Goal: Transaction & Acquisition: Purchase product/service

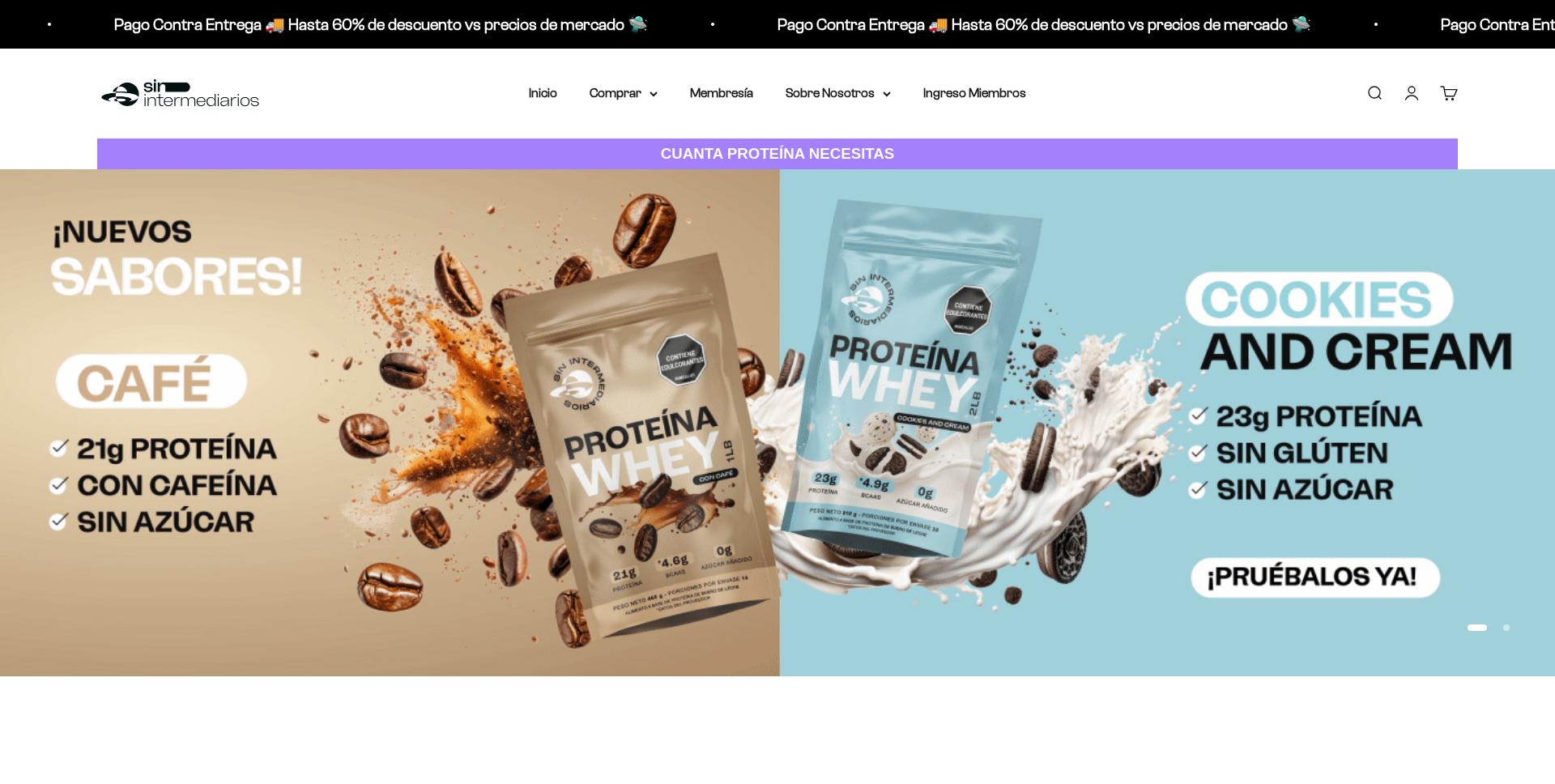
click at [1414, 94] on link "Iniciar sesión" at bounding box center [1412, 93] width 18 height 18
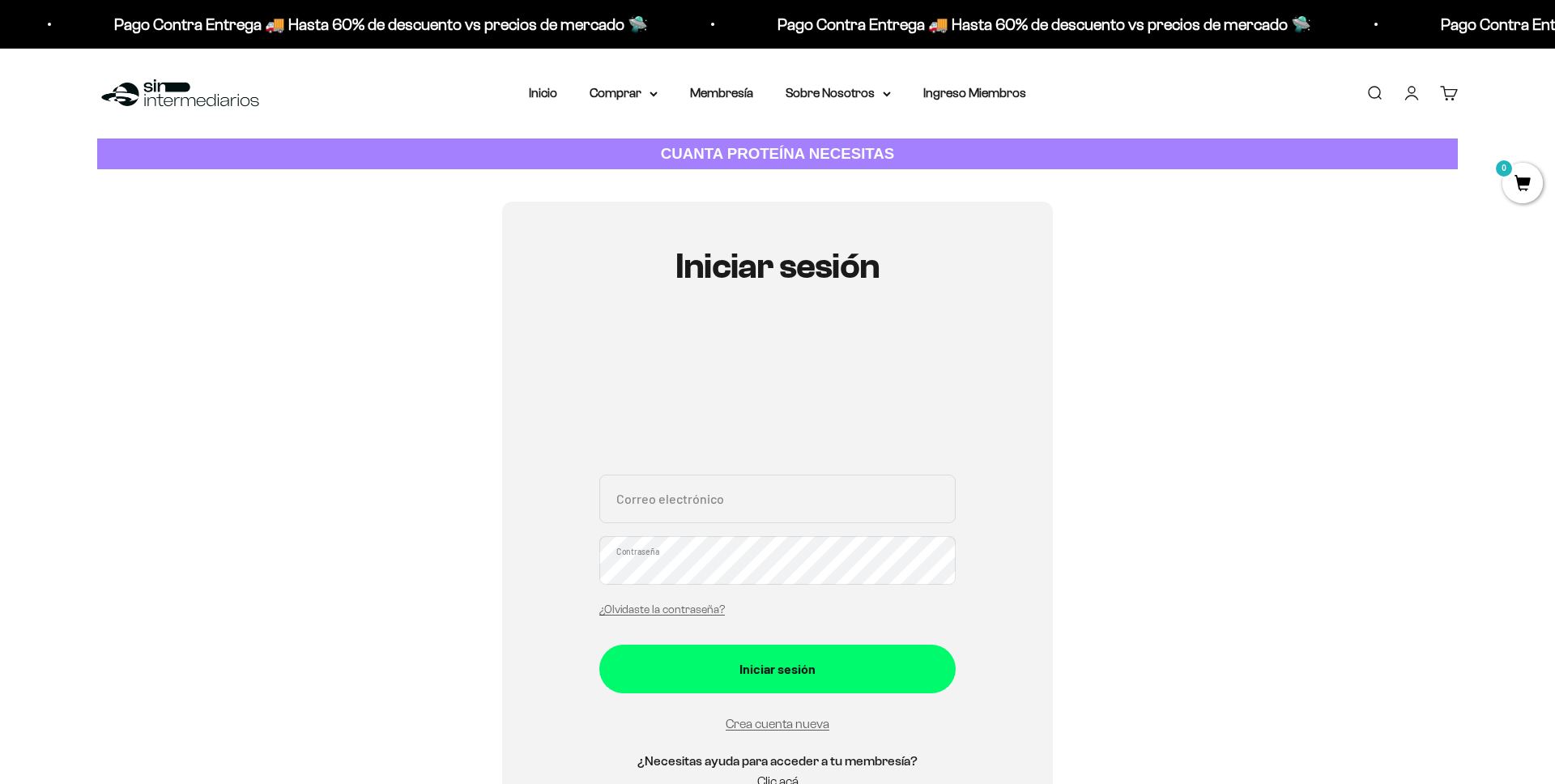
click at [756, 505] on div "Correo electrónico Contraseña ¿Olvidaste la contraseña?" at bounding box center [778, 550] width 357 height 151
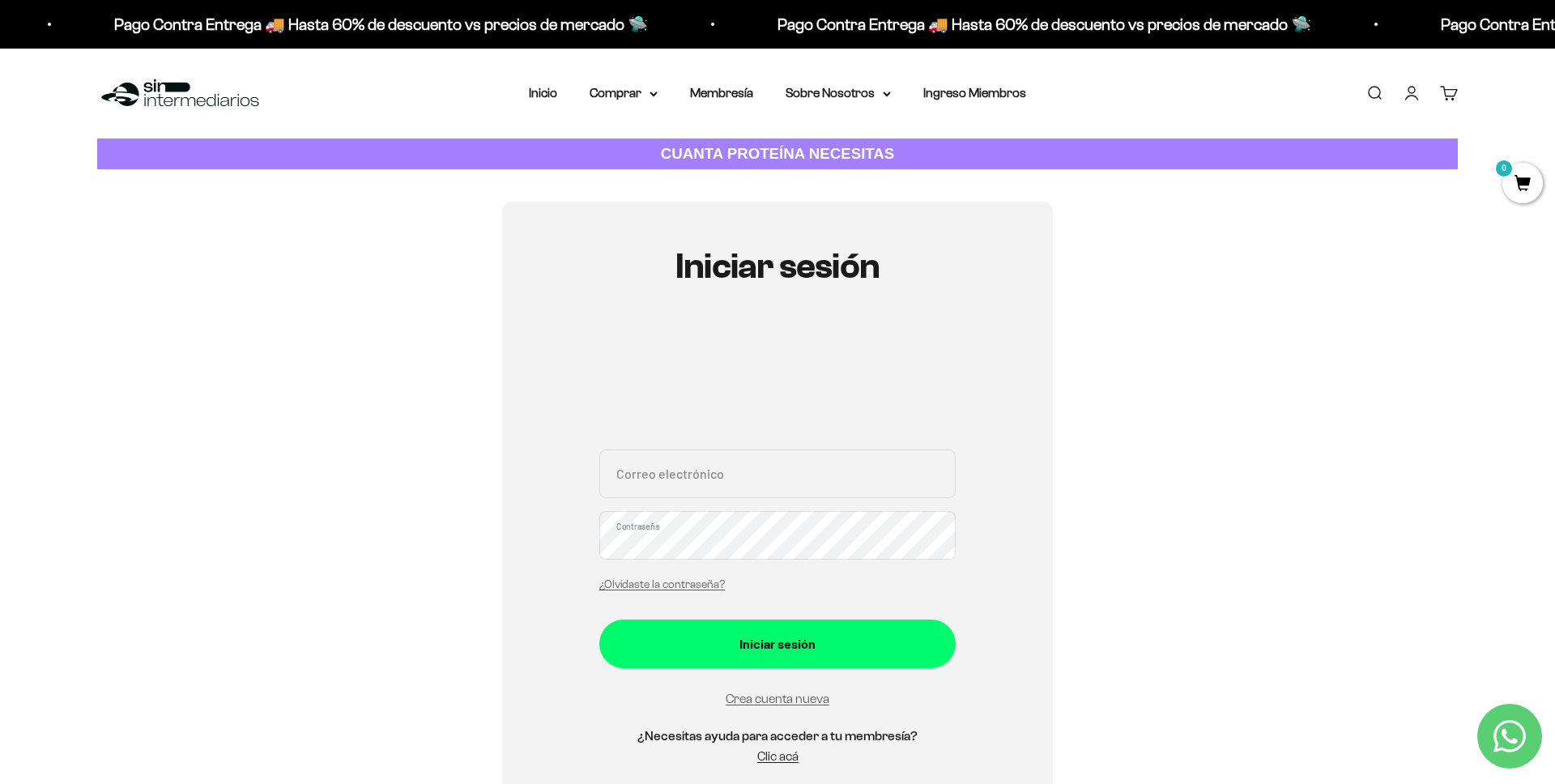
type input "[EMAIL_ADDRESS][DOMAIN_NAME]"
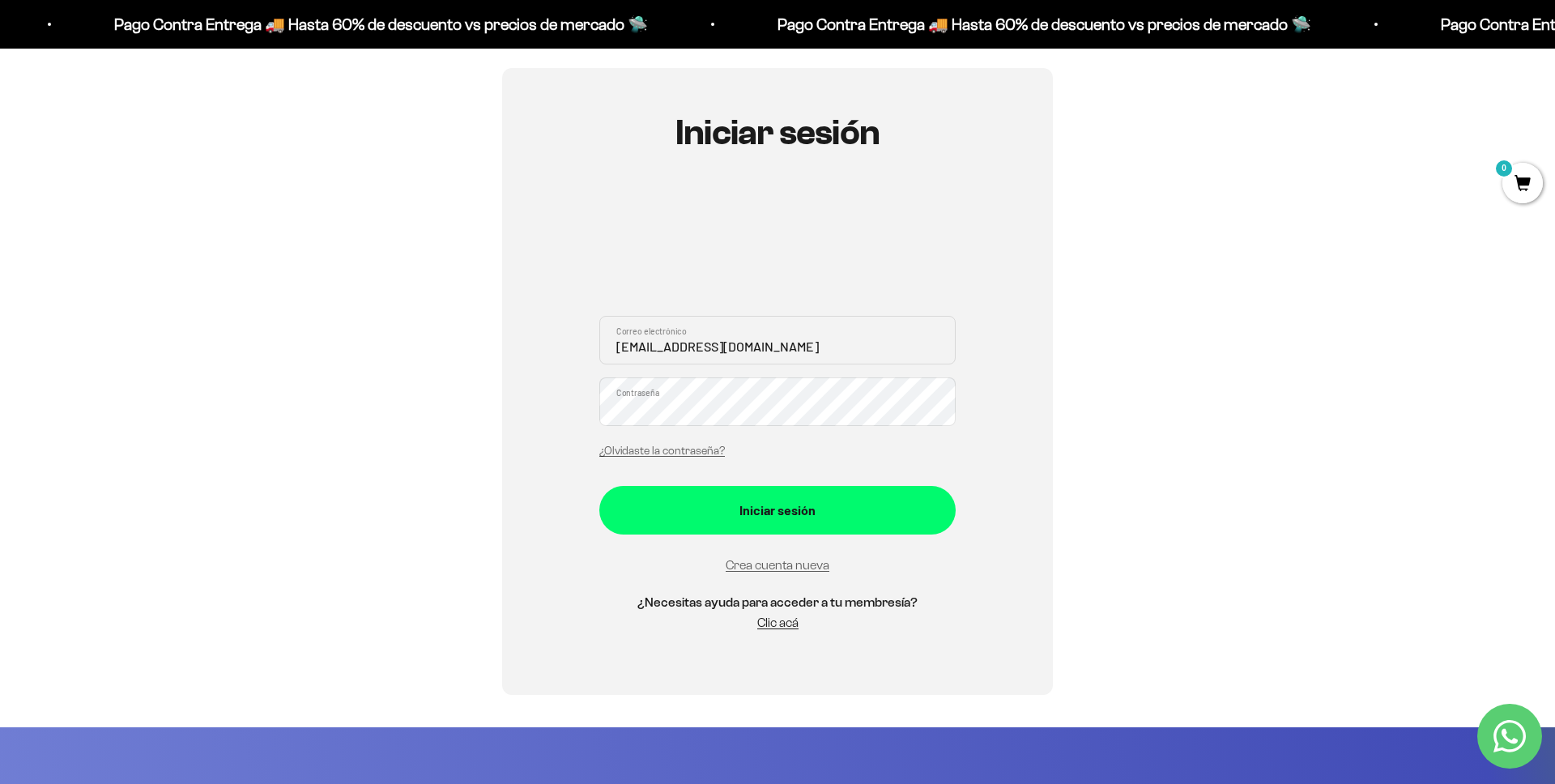
scroll to position [127, 0]
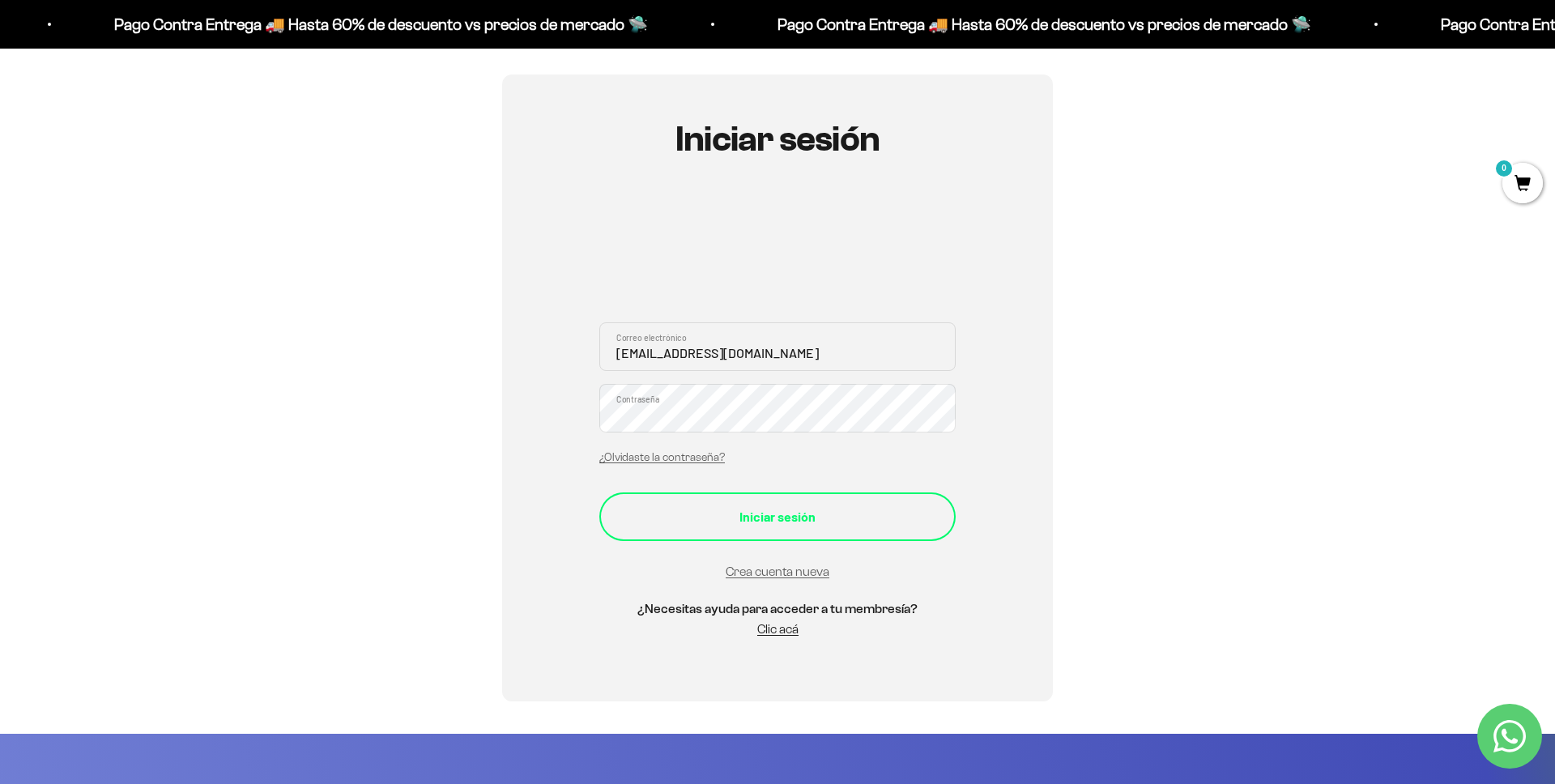
click at [776, 529] on button "Iniciar sesión" at bounding box center [778, 516] width 357 height 49
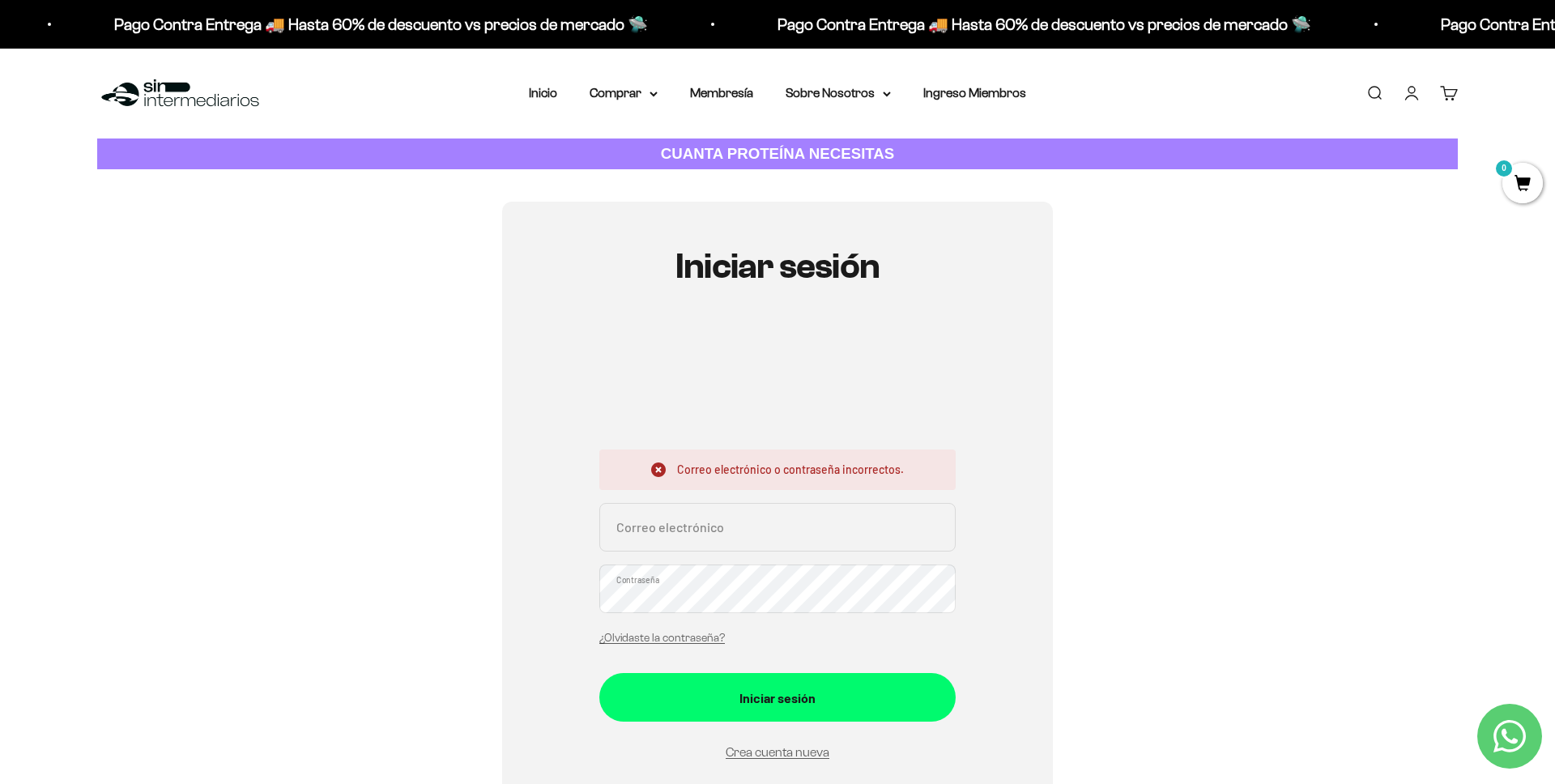
click at [777, 529] on input "Correo electrónico" at bounding box center [778, 527] width 357 height 49
type input "erictoscanoc@gmail.com"
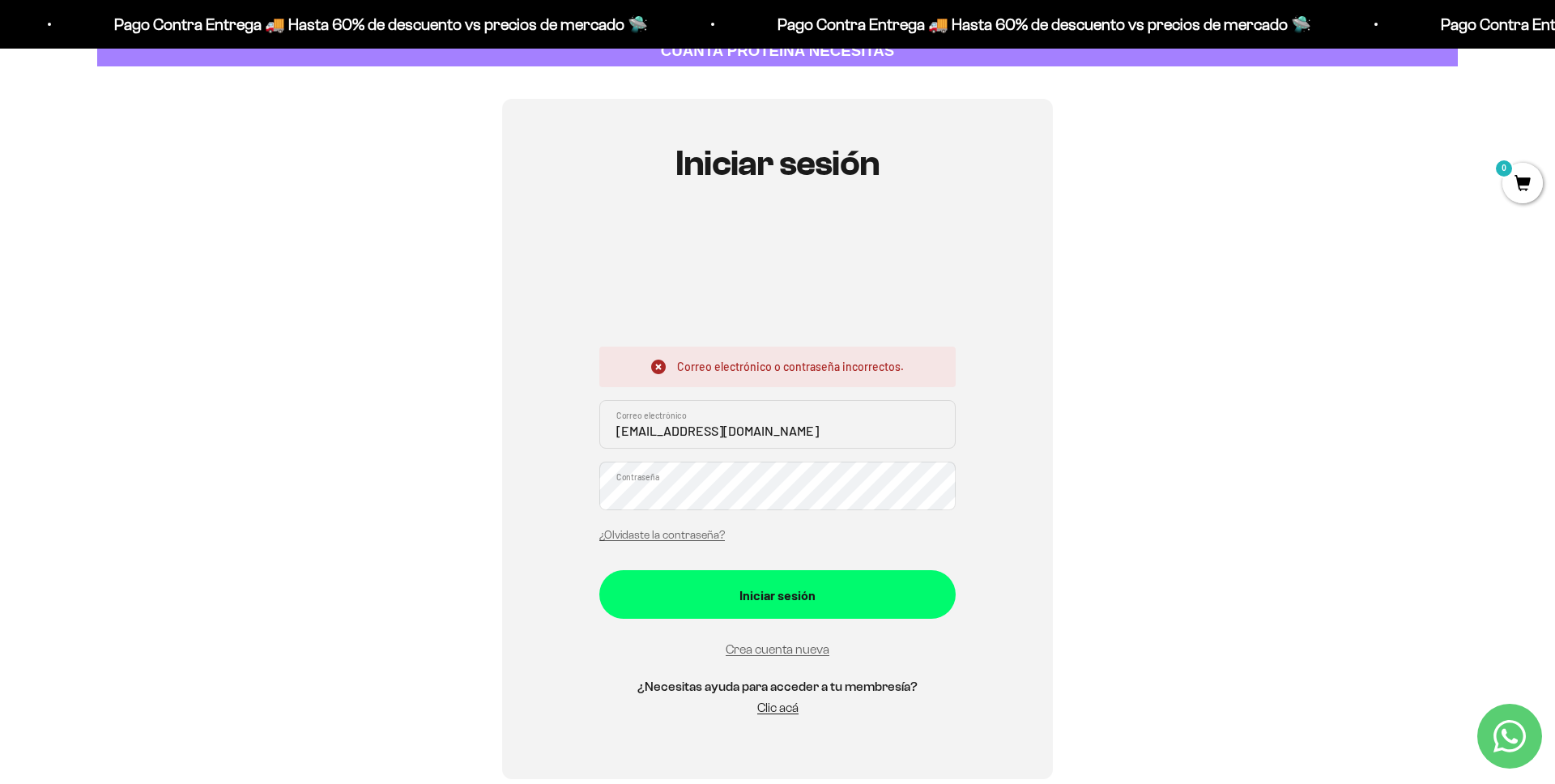
scroll to position [131, 0]
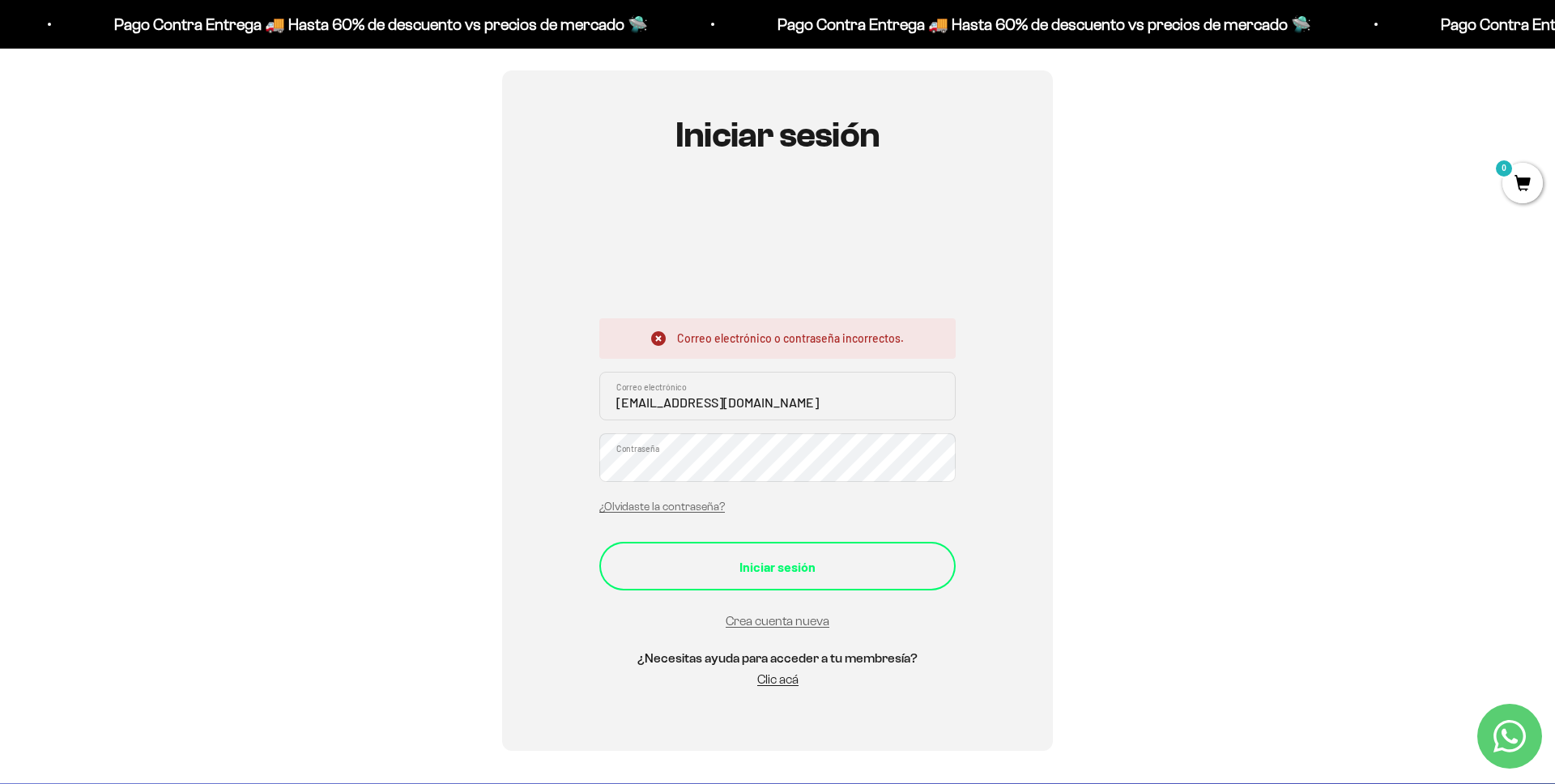
click at [815, 565] on div "Iniciar sesión" at bounding box center [777, 566] width 291 height 21
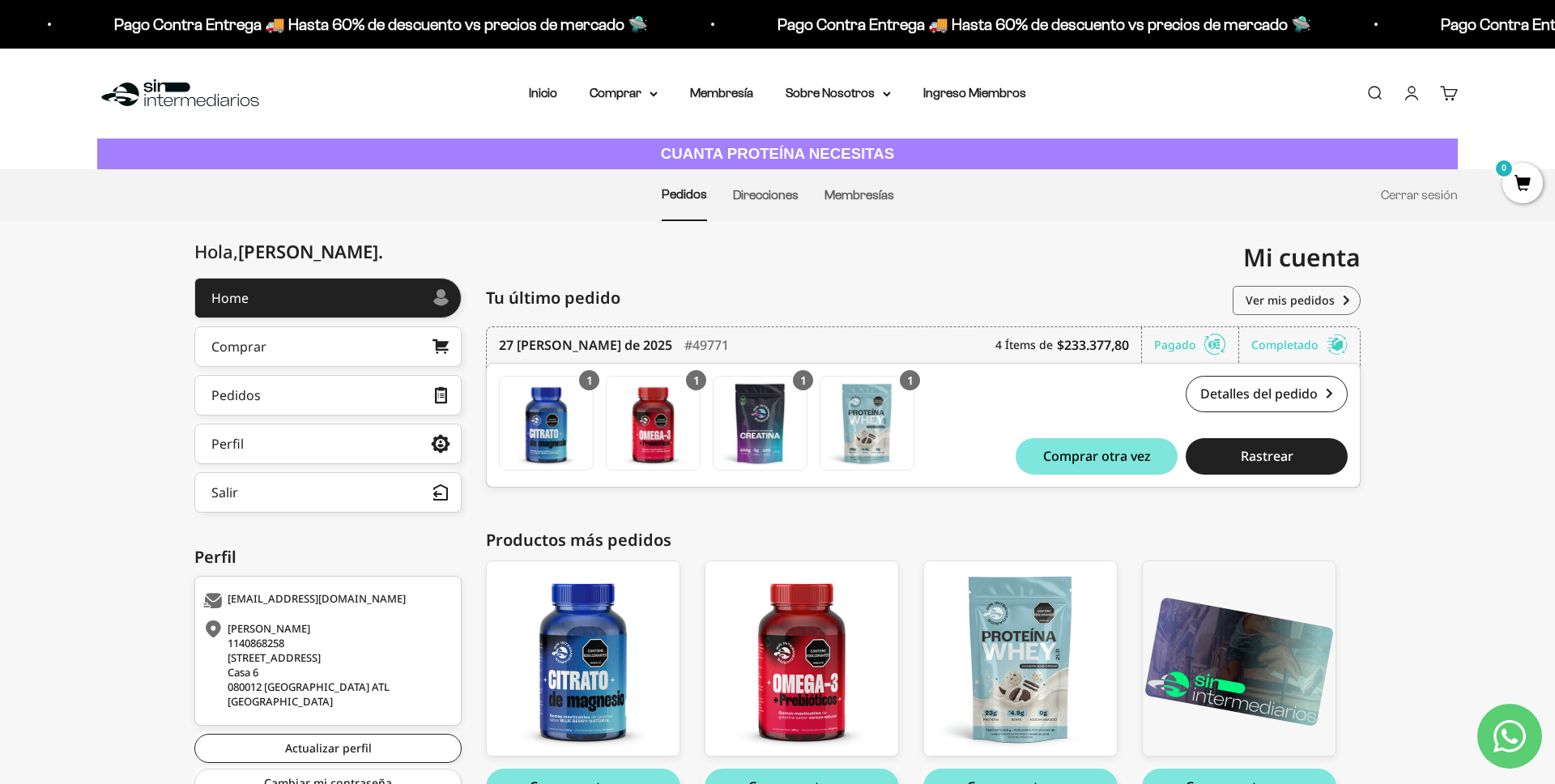
click at [1410, 94] on link "Cuenta" at bounding box center [1412, 93] width 18 height 18
click at [1415, 95] on link "Cuenta" at bounding box center [1412, 93] width 18 height 18
click at [1217, 347] on icon at bounding box center [1216, 345] width 22 height 17
click at [1303, 340] on div "Completado" at bounding box center [1300, 345] width 96 height 35
click at [1317, 399] on link "Detalles del pedido" at bounding box center [1267, 393] width 162 height 36
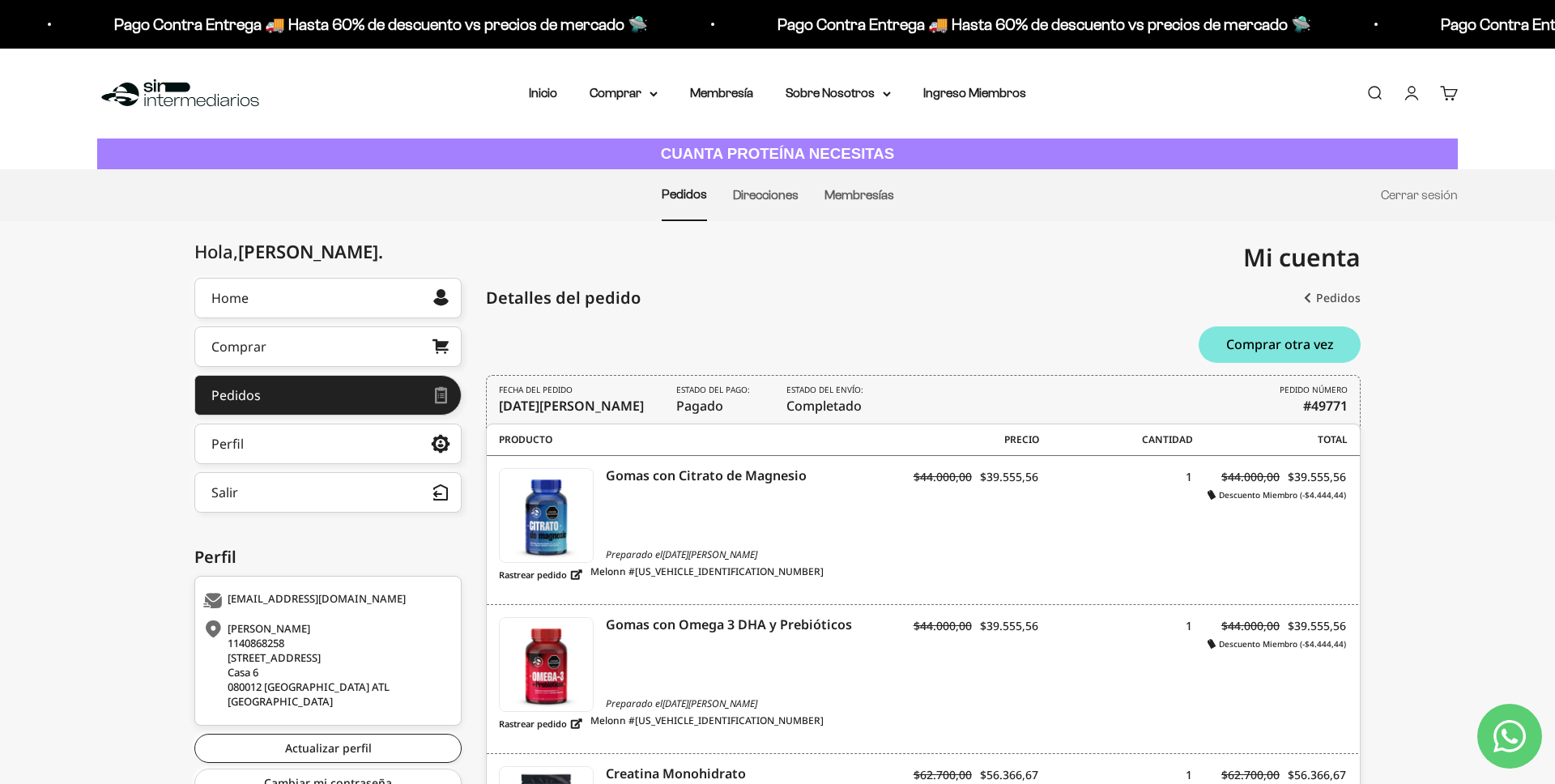
click at [1349, 296] on link "Pedidos" at bounding box center [1332, 298] width 57 height 29
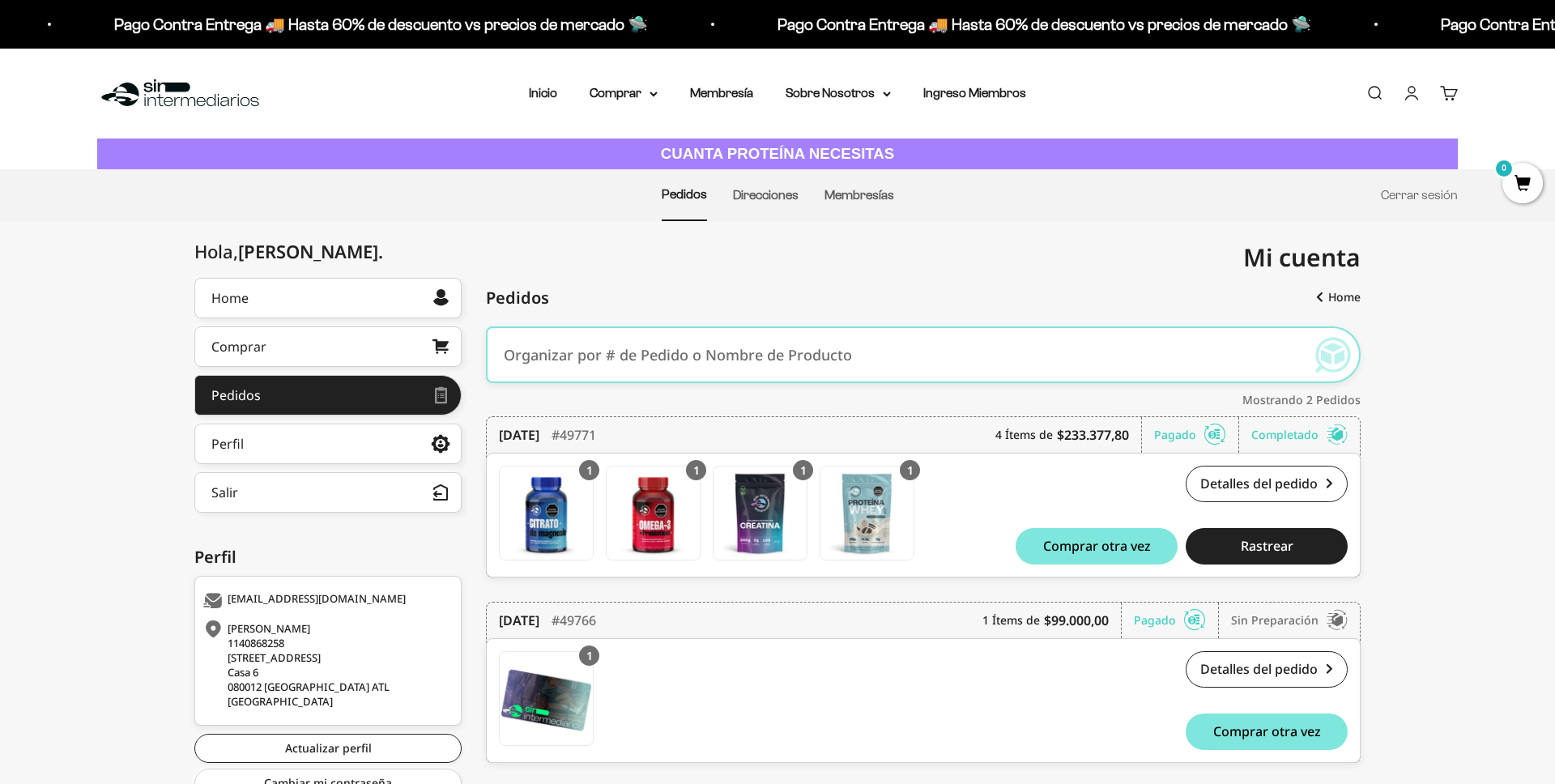
scroll to position [68, 0]
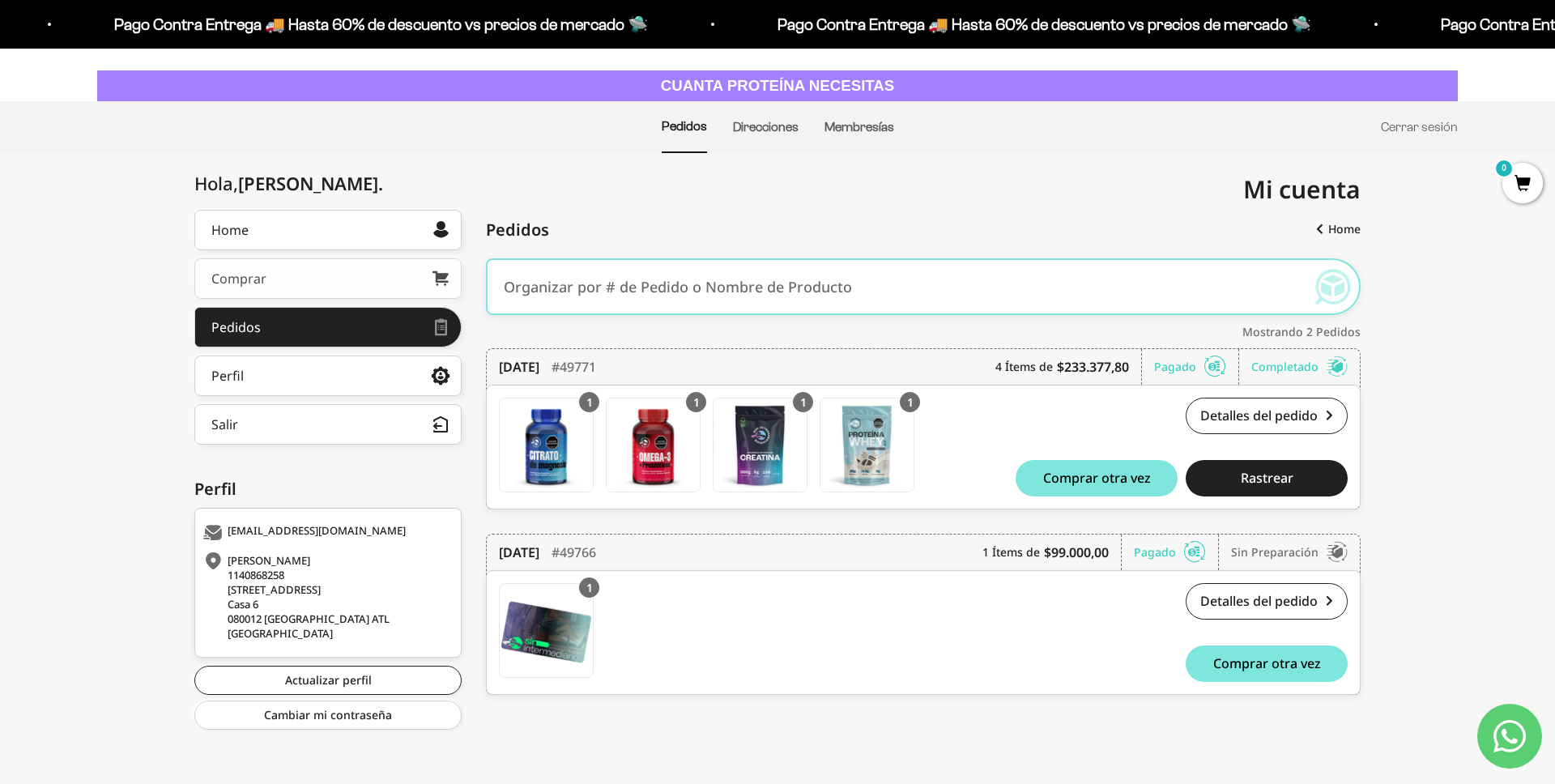
click at [292, 277] on link "Comprar" at bounding box center [327, 278] width 268 height 40
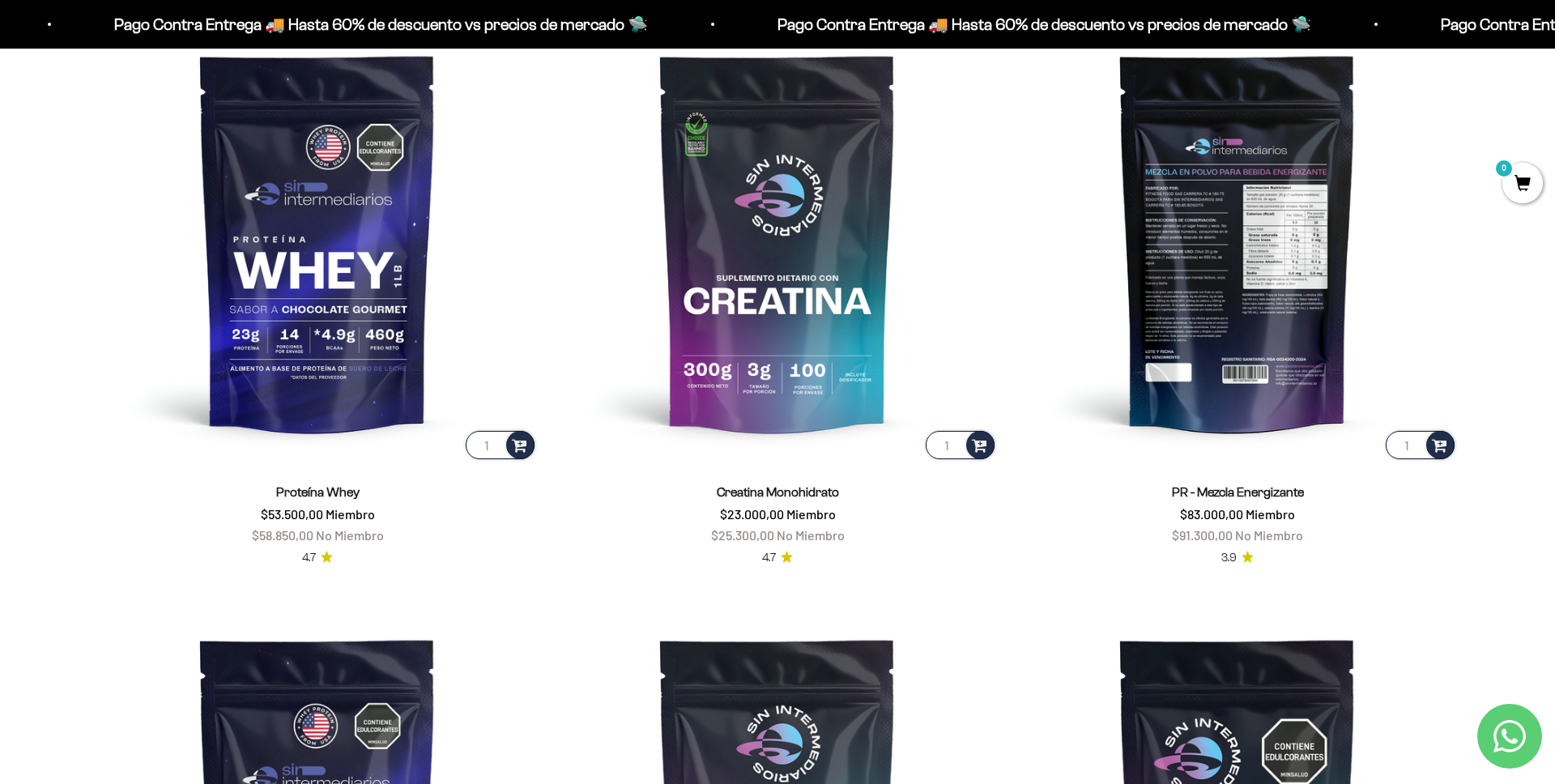
scroll to position [868, 0]
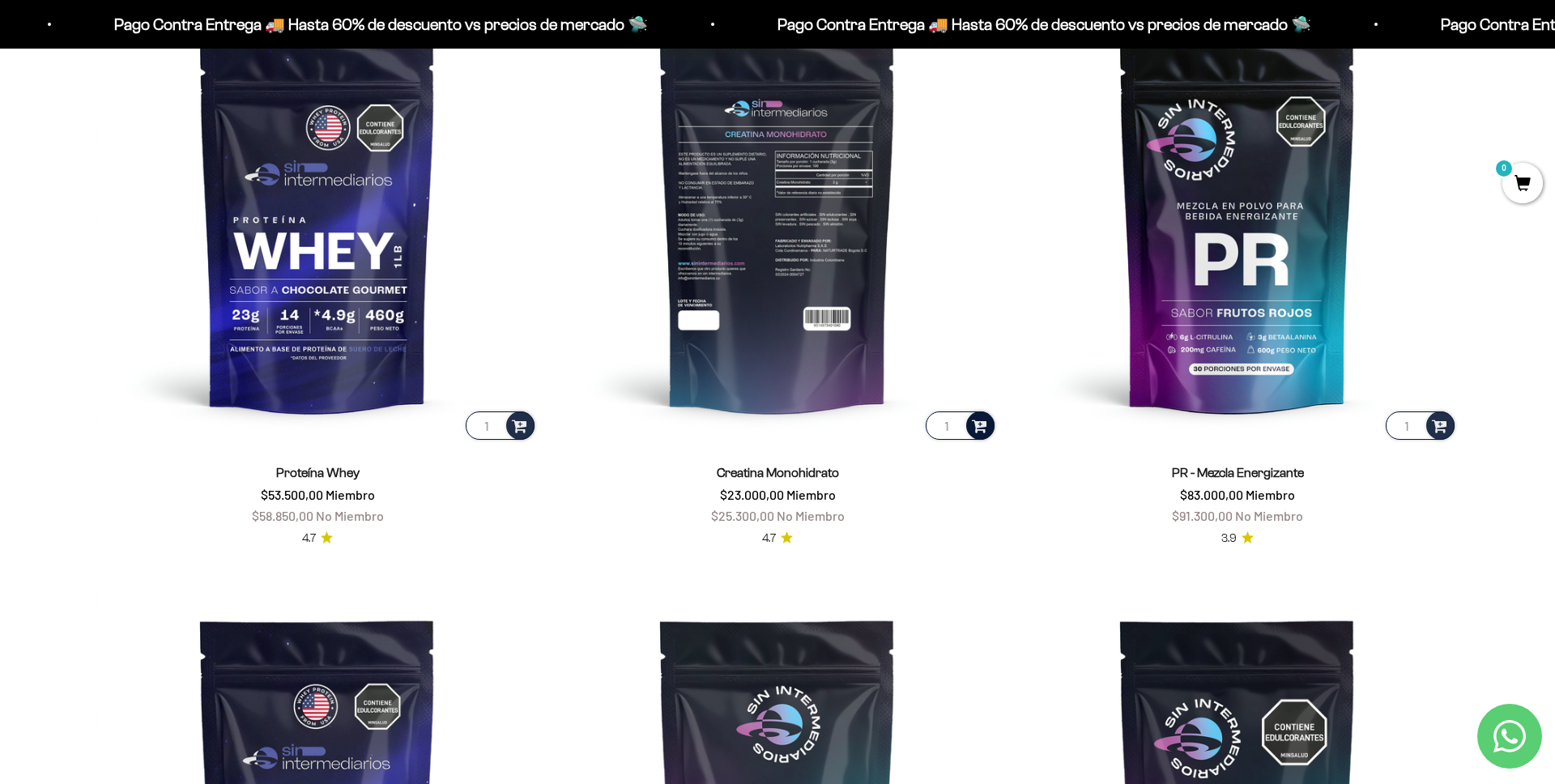
click at [983, 433] on span at bounding box center [979, 424] width 16 height 19
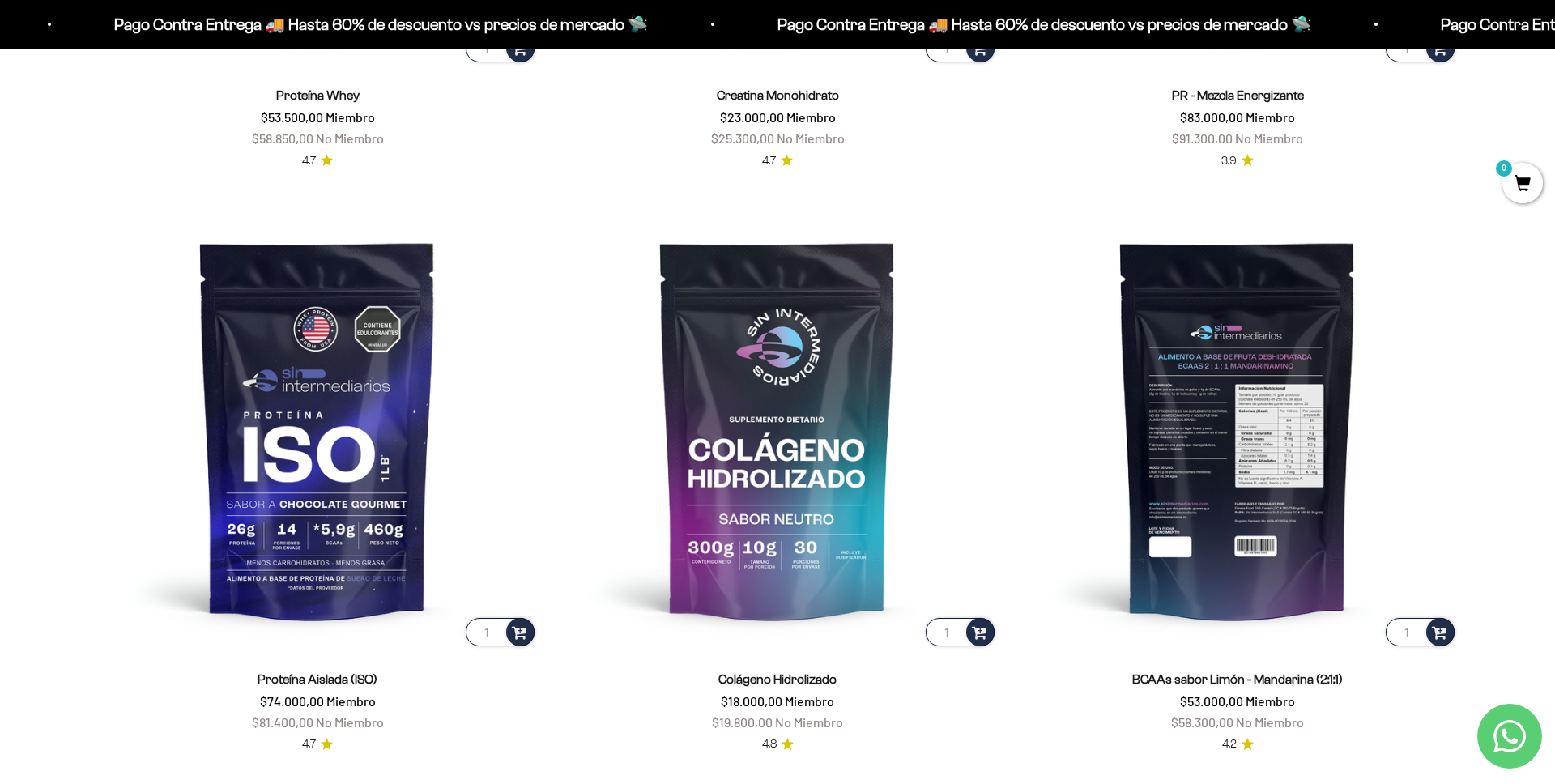
scroll to position [0, 0]
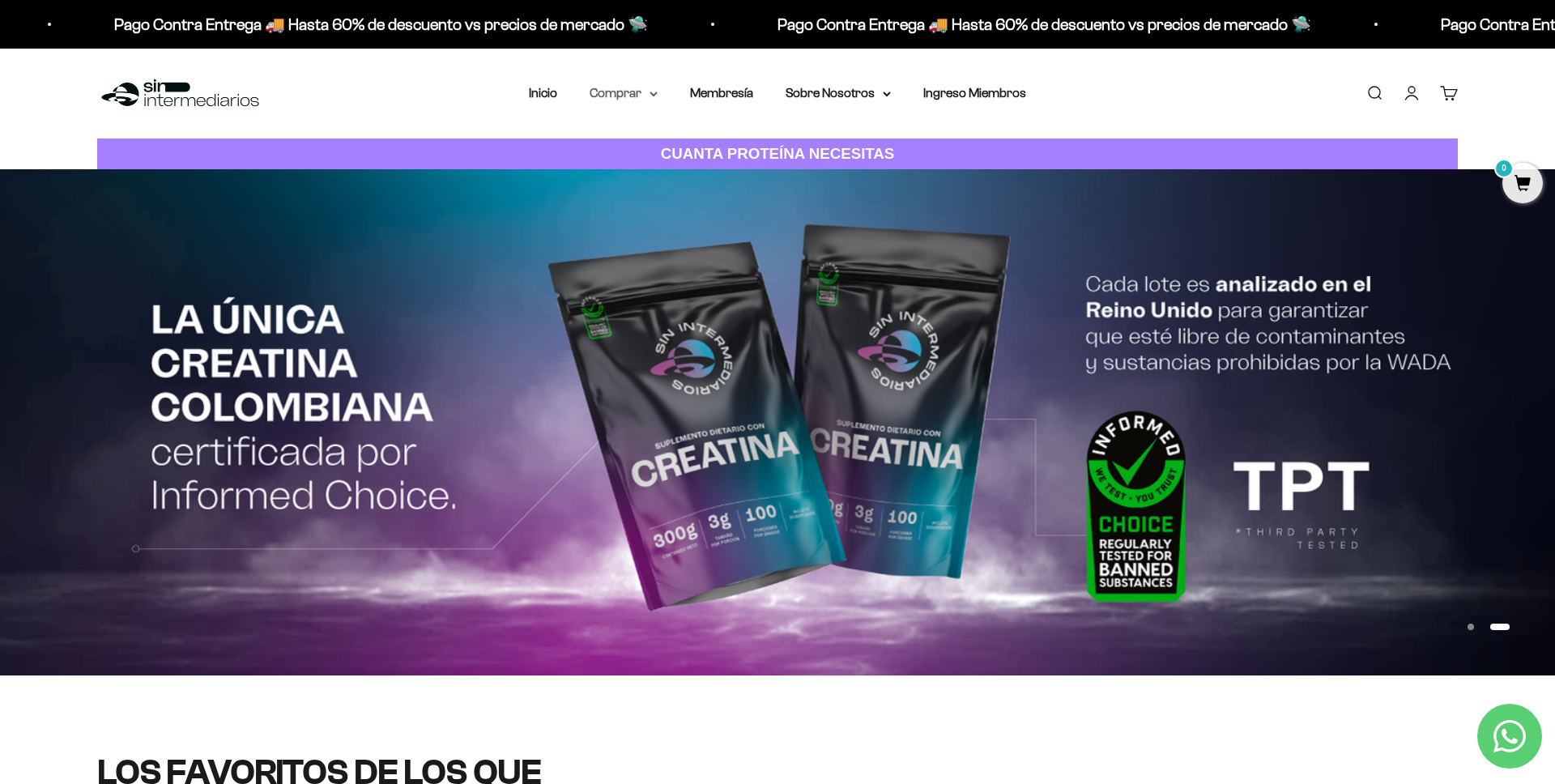
click at [650, 98] on summary "Comprar" at bounding box center [624, 92] width 68 height 21
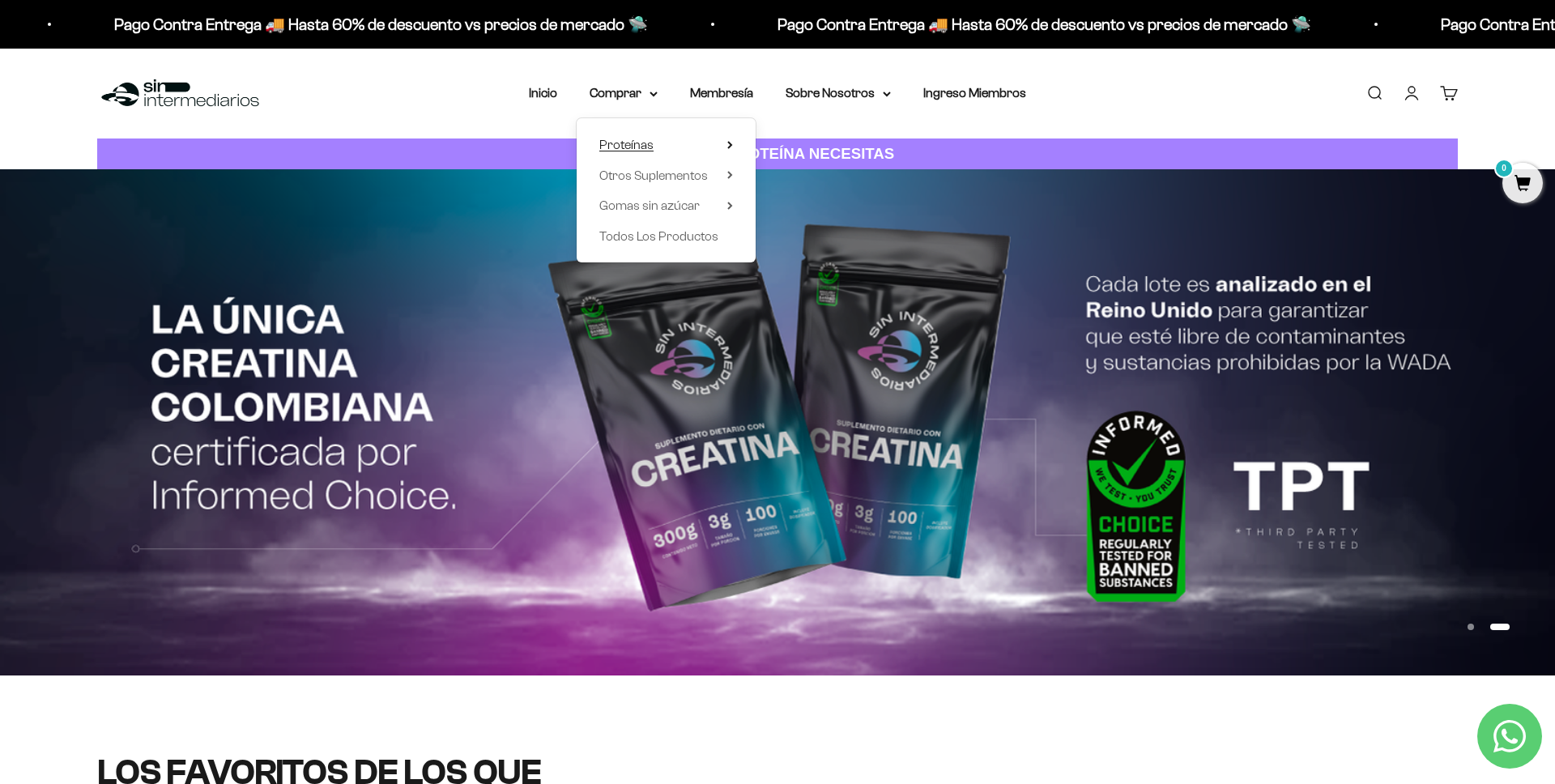
click at [694, 145] on summary "Proteínas" at bounding box center [666, 144] width 133 height 21
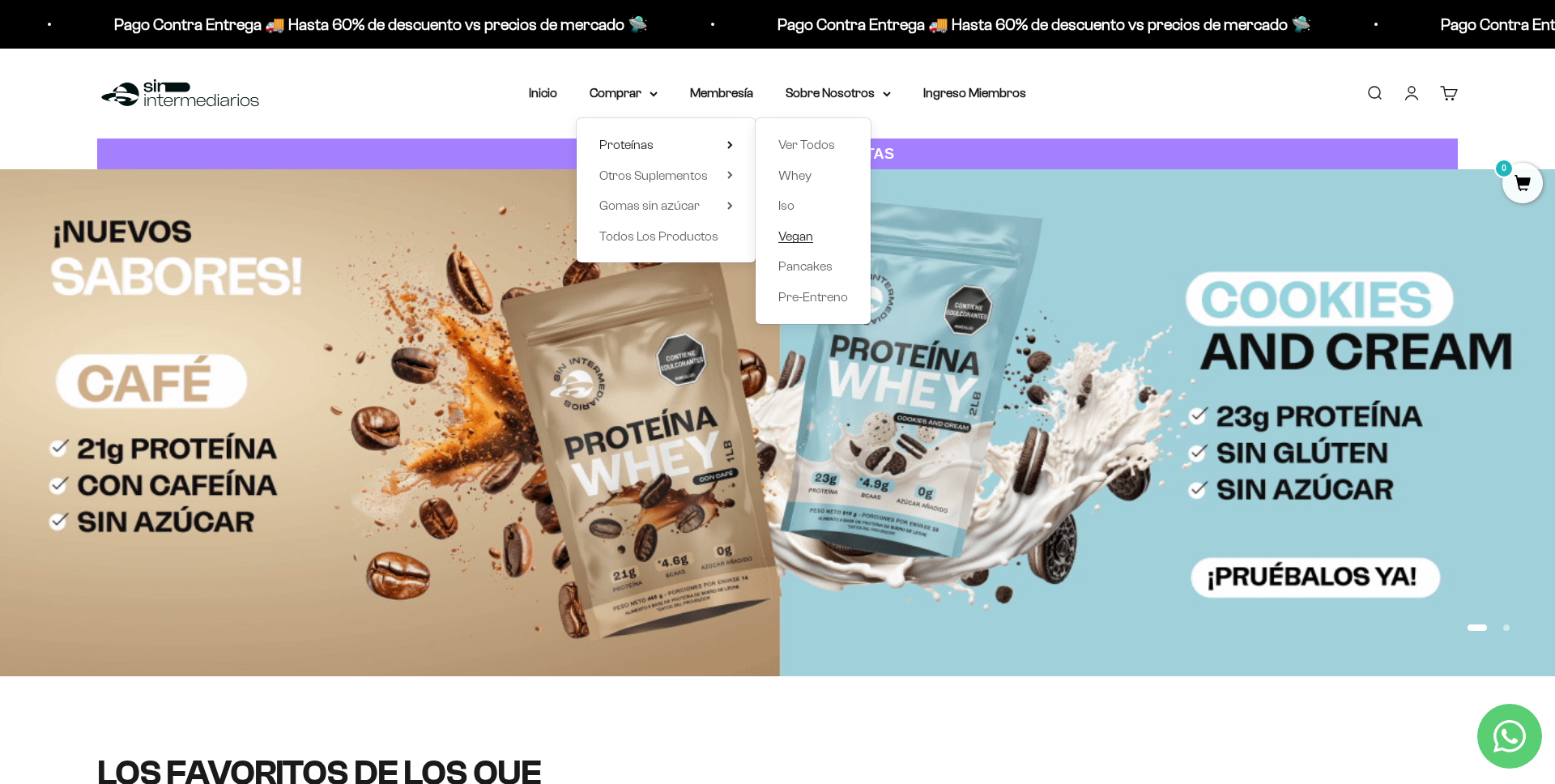
click at [811, 233] on span "Vegan" at bounding box center [796, 236] width 35 height 14
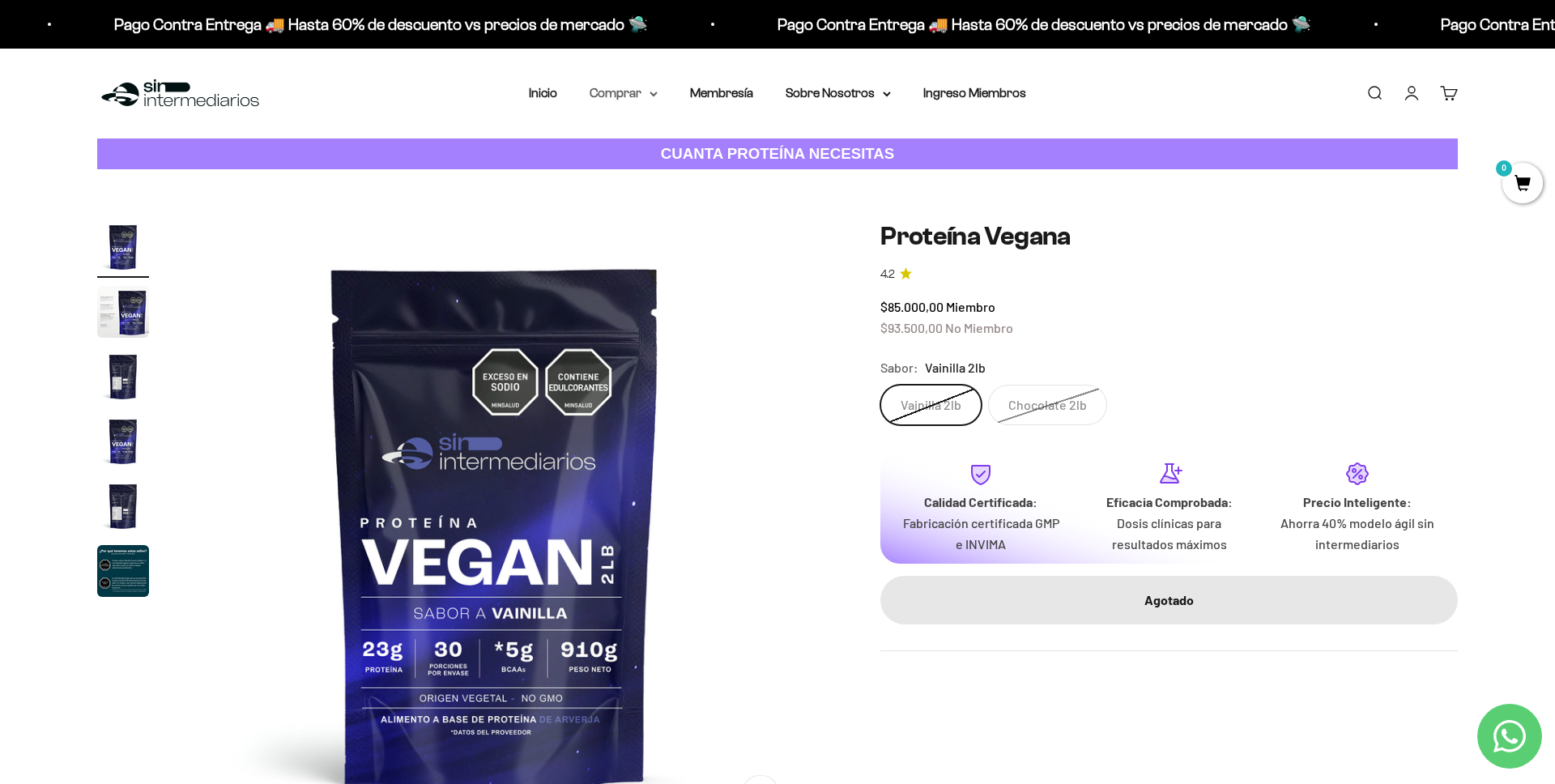
click at [642, 97] on summary "Comprar" at bounding box center [624, 92] width 68 height 21
click at [676, 142] on summary "Proteínas" at bounding box center [666, 144] width 133 height 21
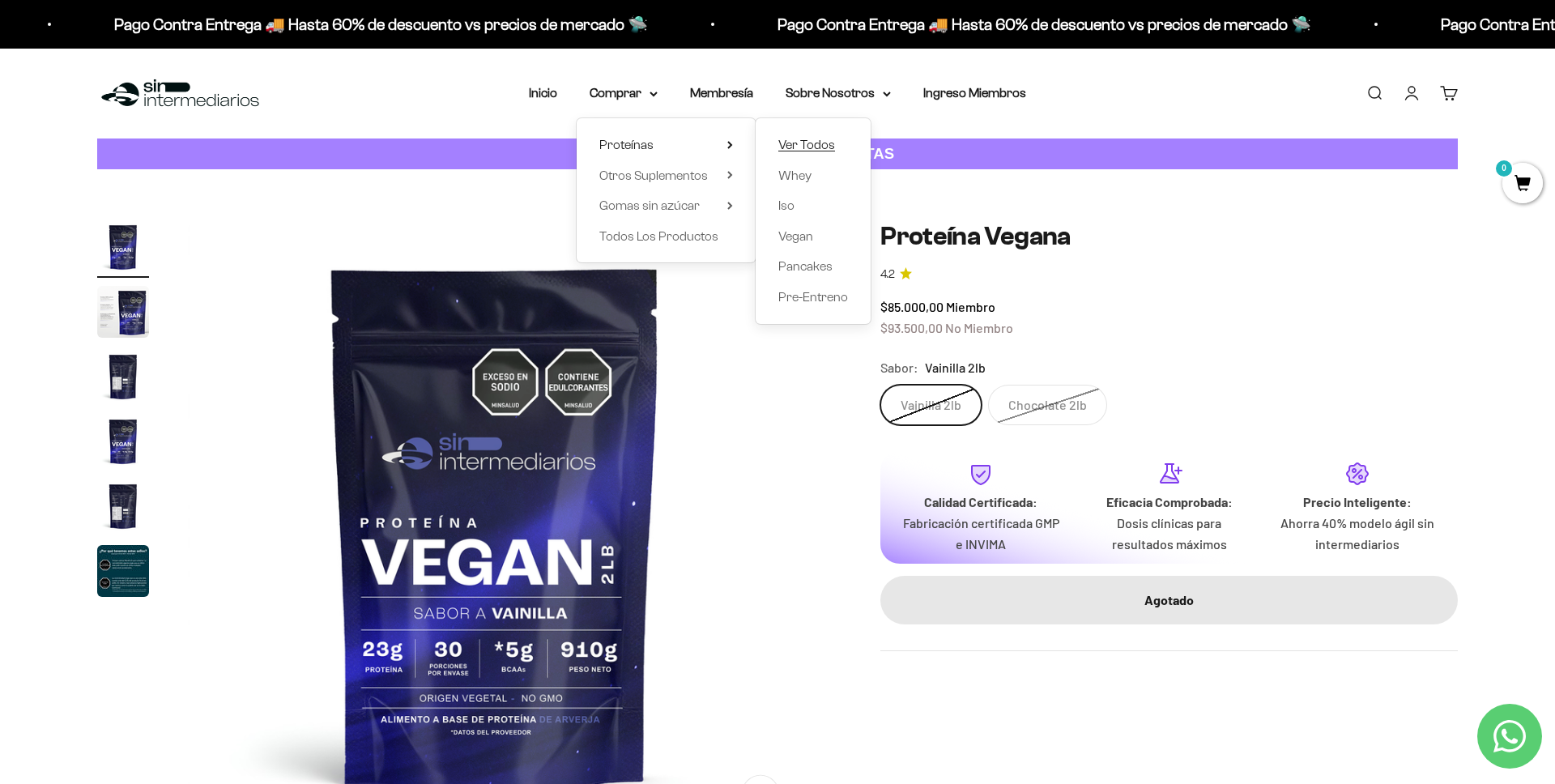
click at [811, 145] on span "Ver Todos" at bounding box center [807, 144] width 57 height 14
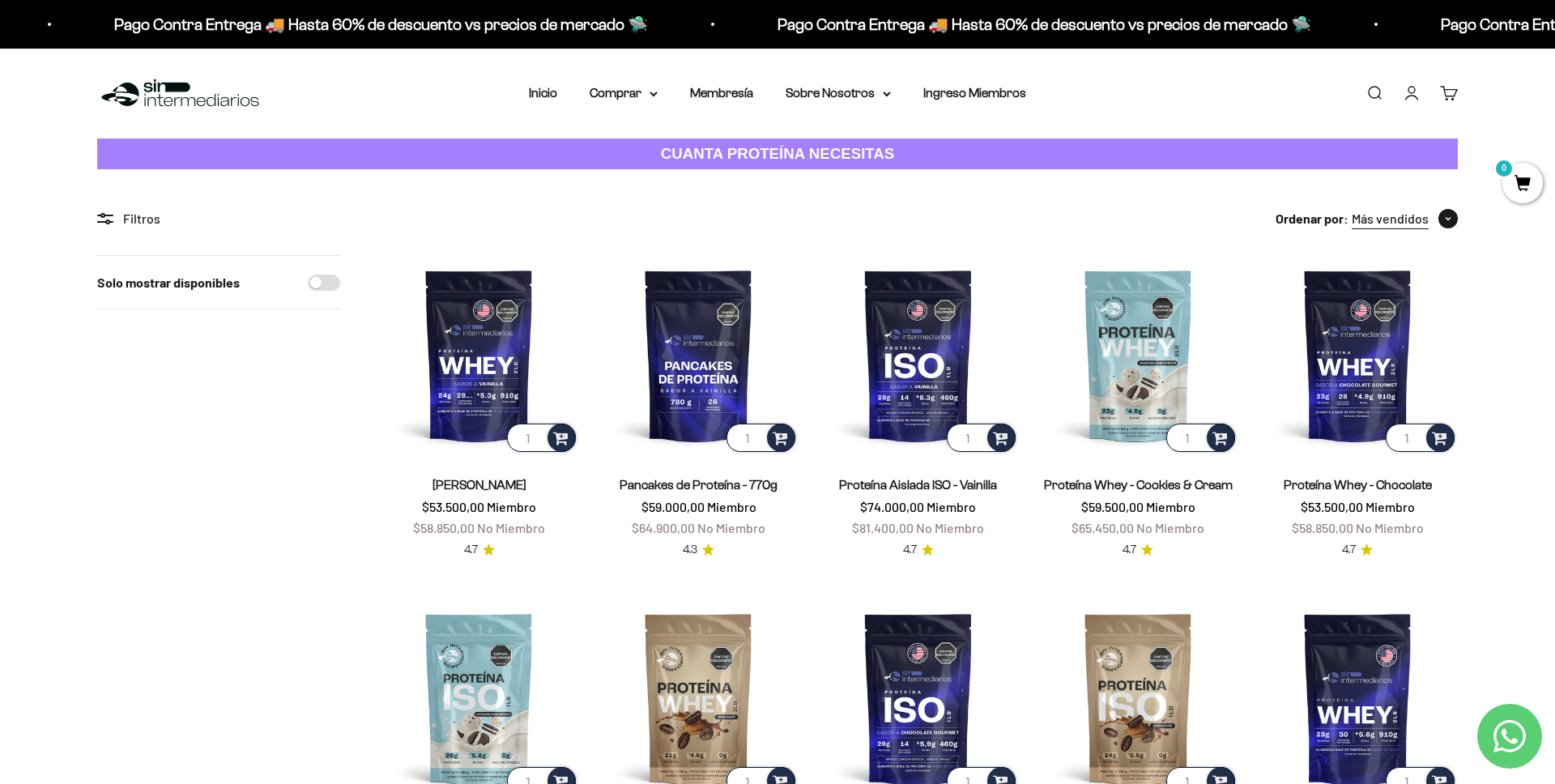
click at [1450, 219] on icon "button" at bounding box center [1448, 219] width 5 height 2
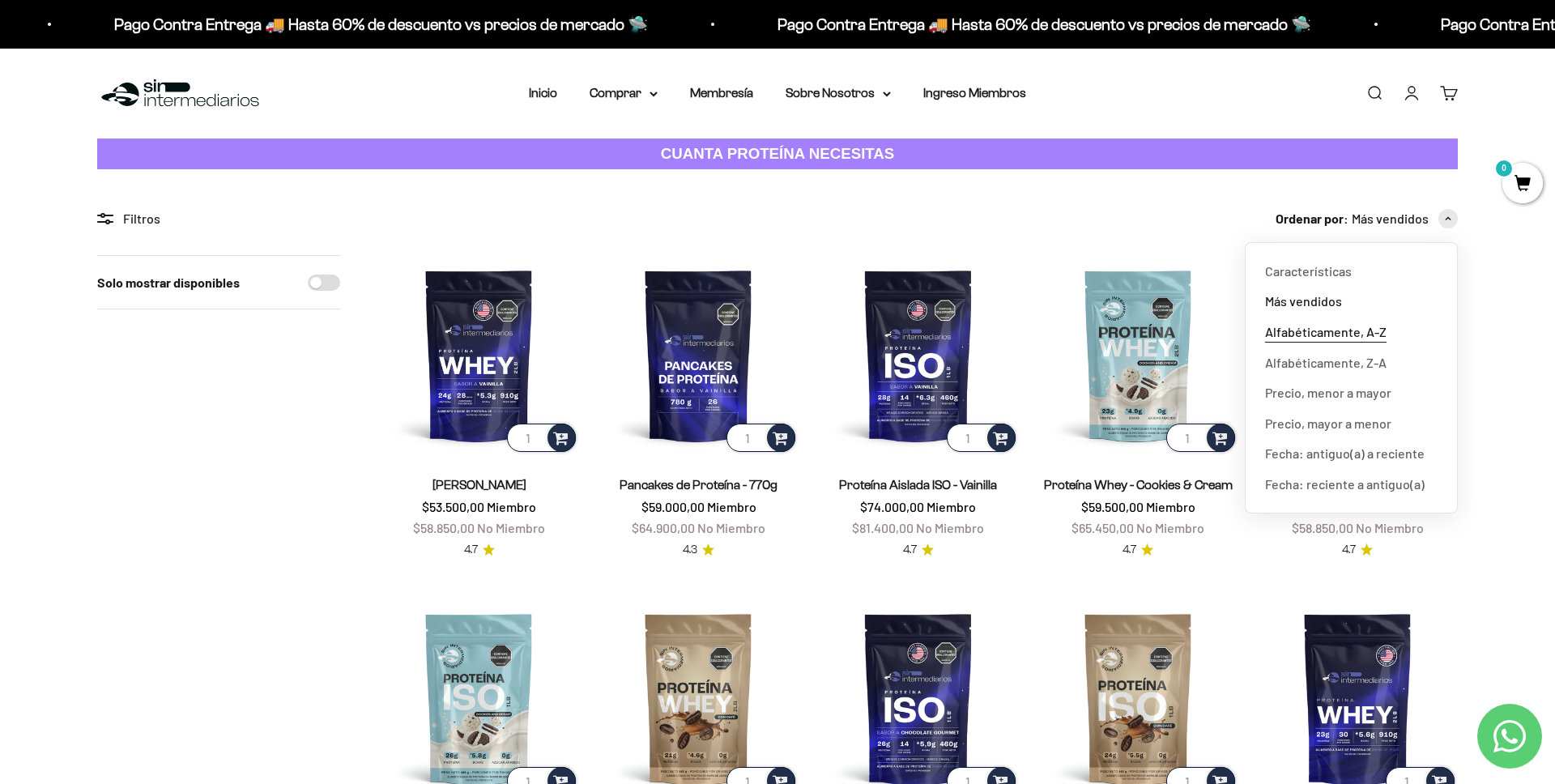
click at [1367, 324] on span "Alfabéticamente, A-Z" at bounding box center [1327, 331] width 122 height 21
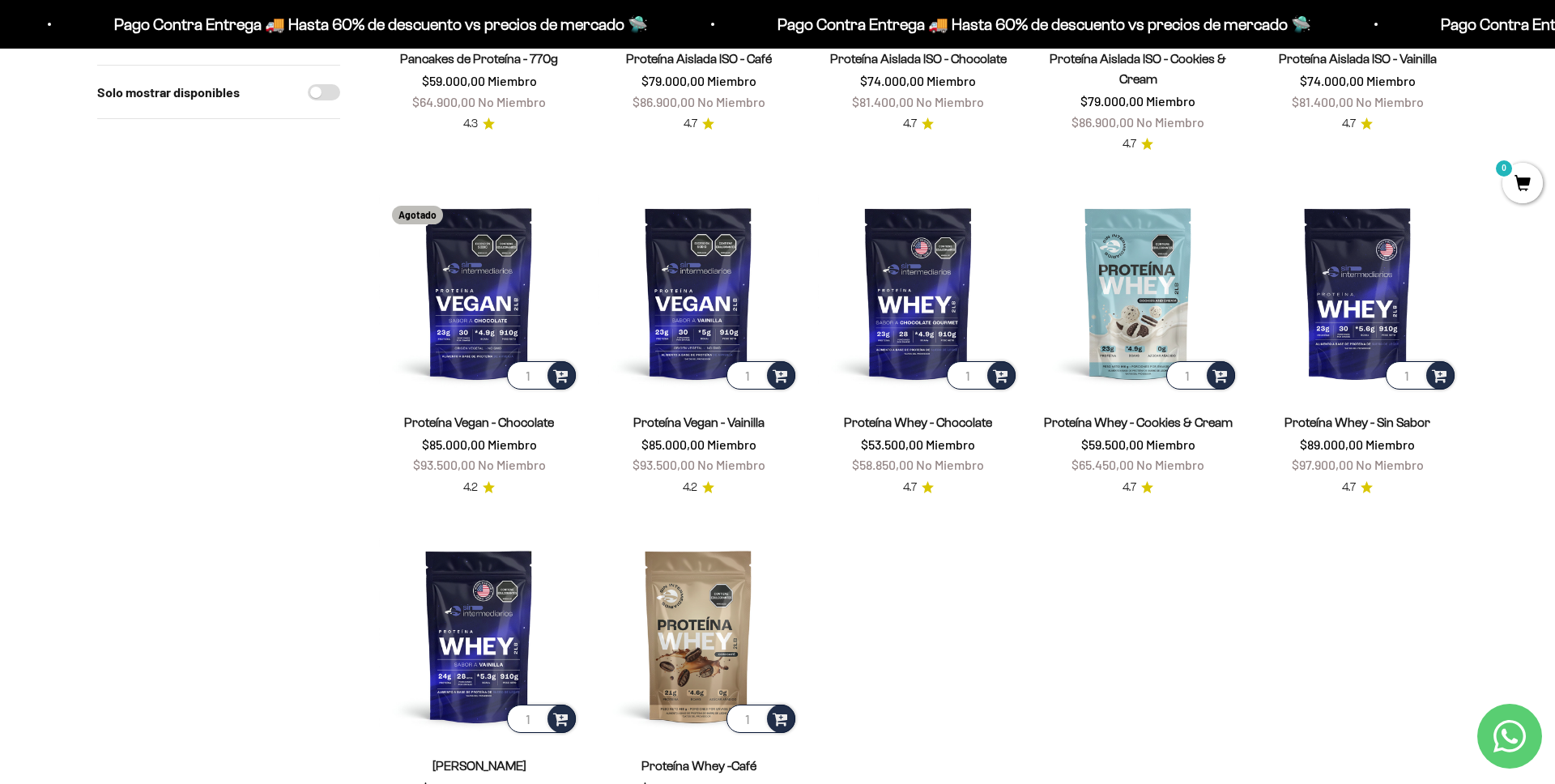
scroll to position [445, 0]
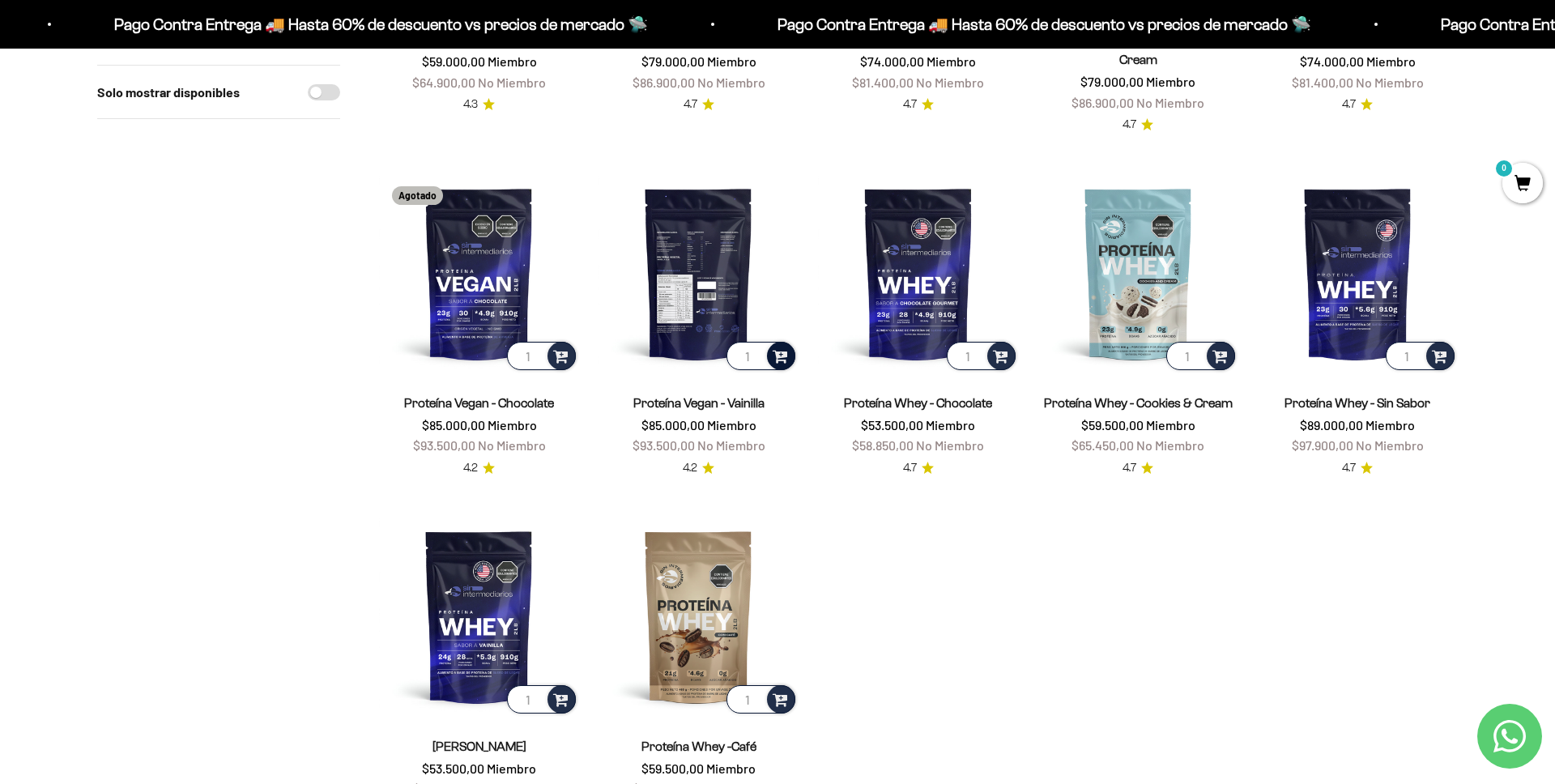
click at [785, 364] on div at bounding box center [780, 356] width 28 height 28
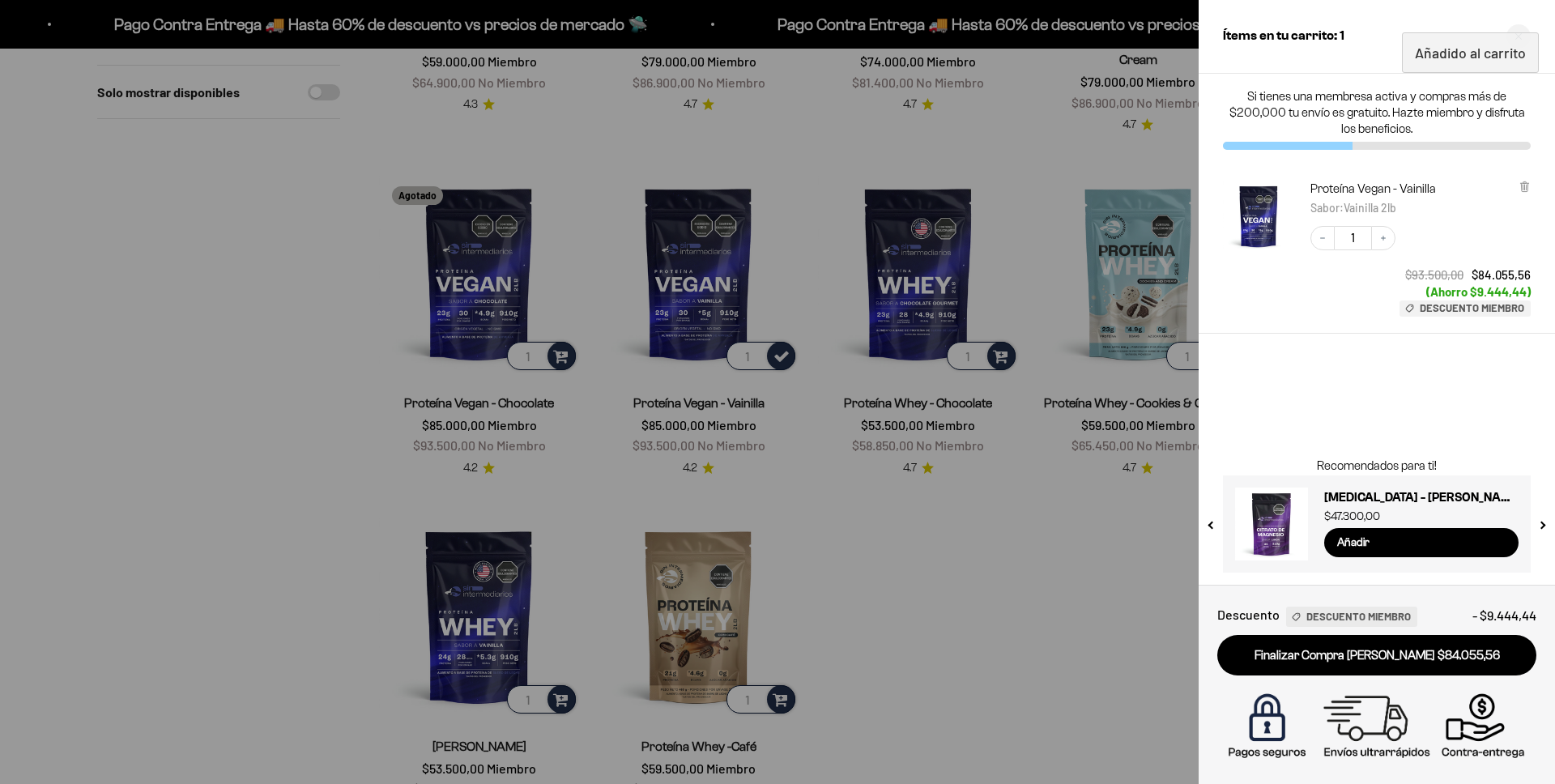
click at [1041, 466] on div at bounding box center [778, 392] width 1555 height 784
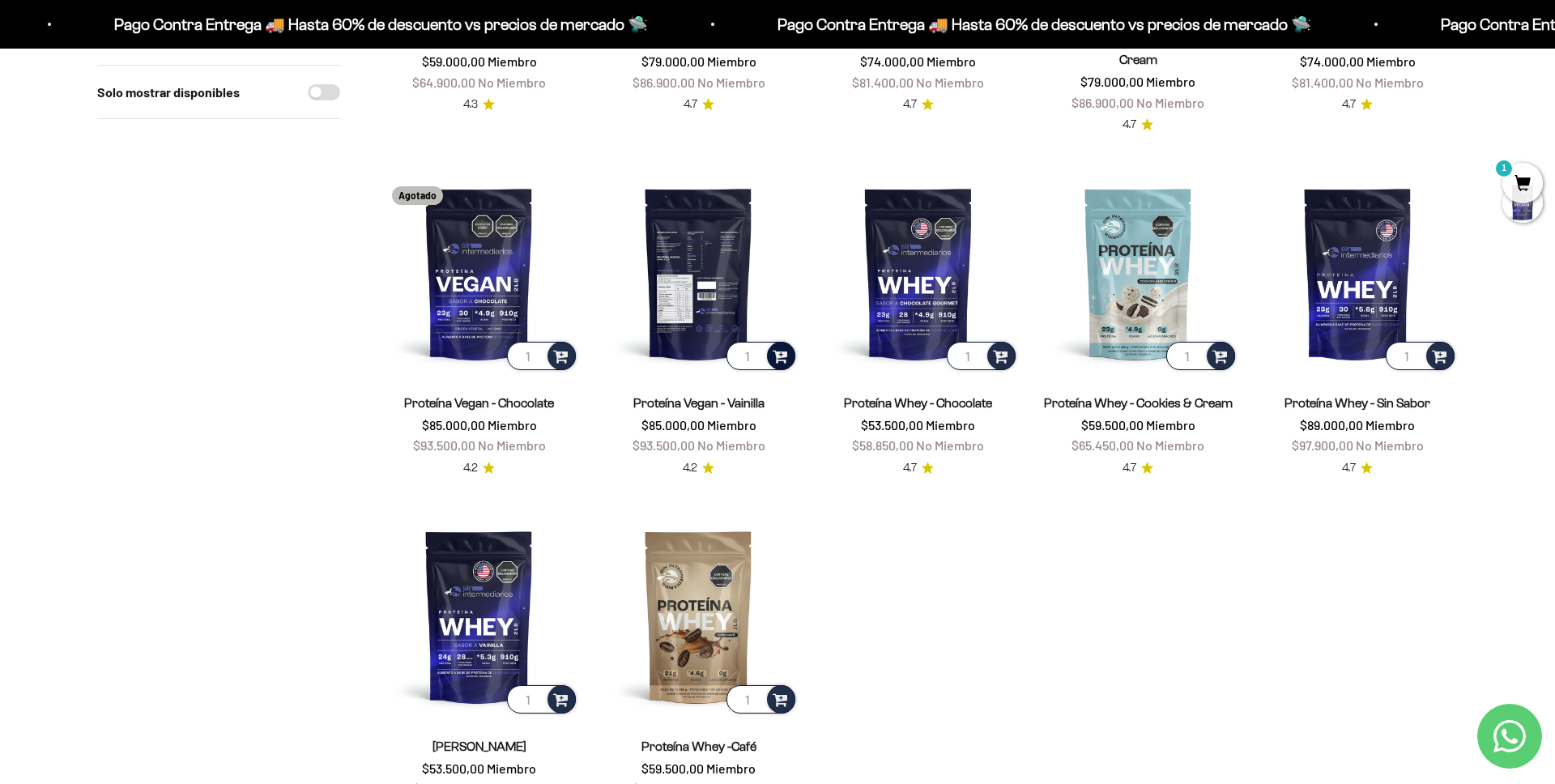
scroll to position [0, 0]
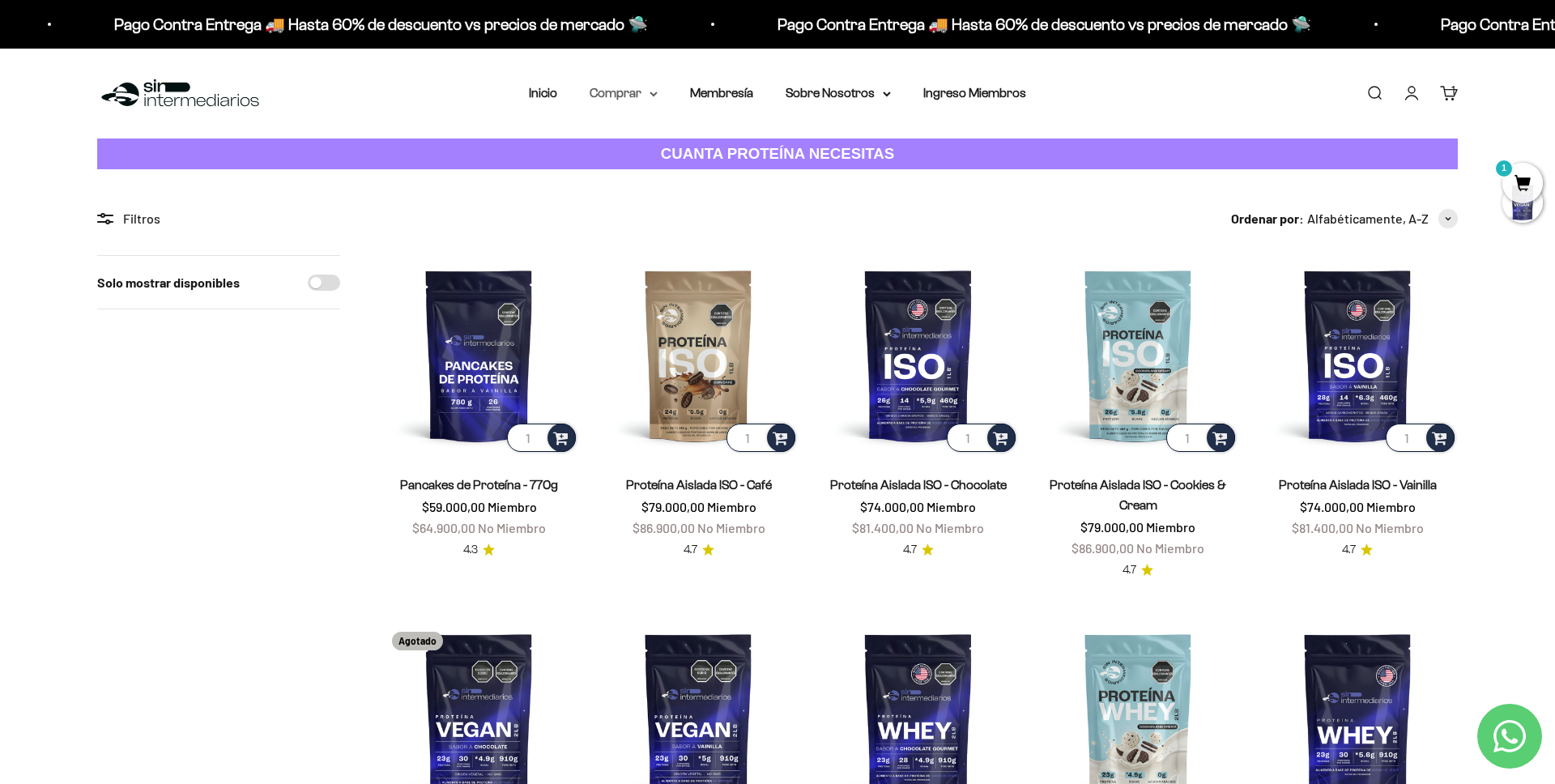
click at [639, 93] on summary "Comprar" at bounding box center [624, 92] width 68 height 21
click at [715, 174] on summary "Otros Suplementos" at bounding box center [666, 175] width 133 height 21
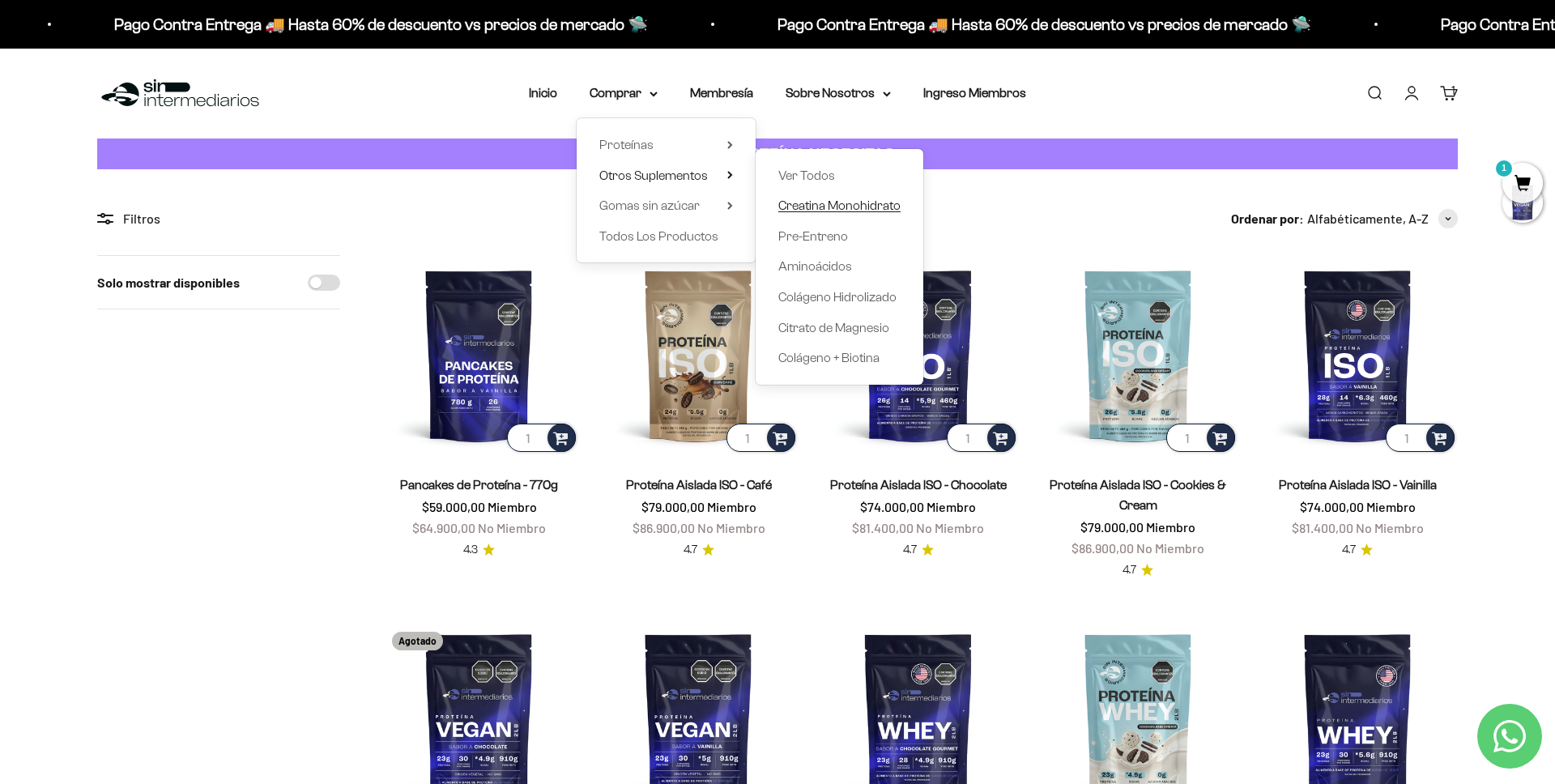
click at [836, 207] on span "Creatina Monohidrato" at bounding box center [839, 205] width 123 height 14
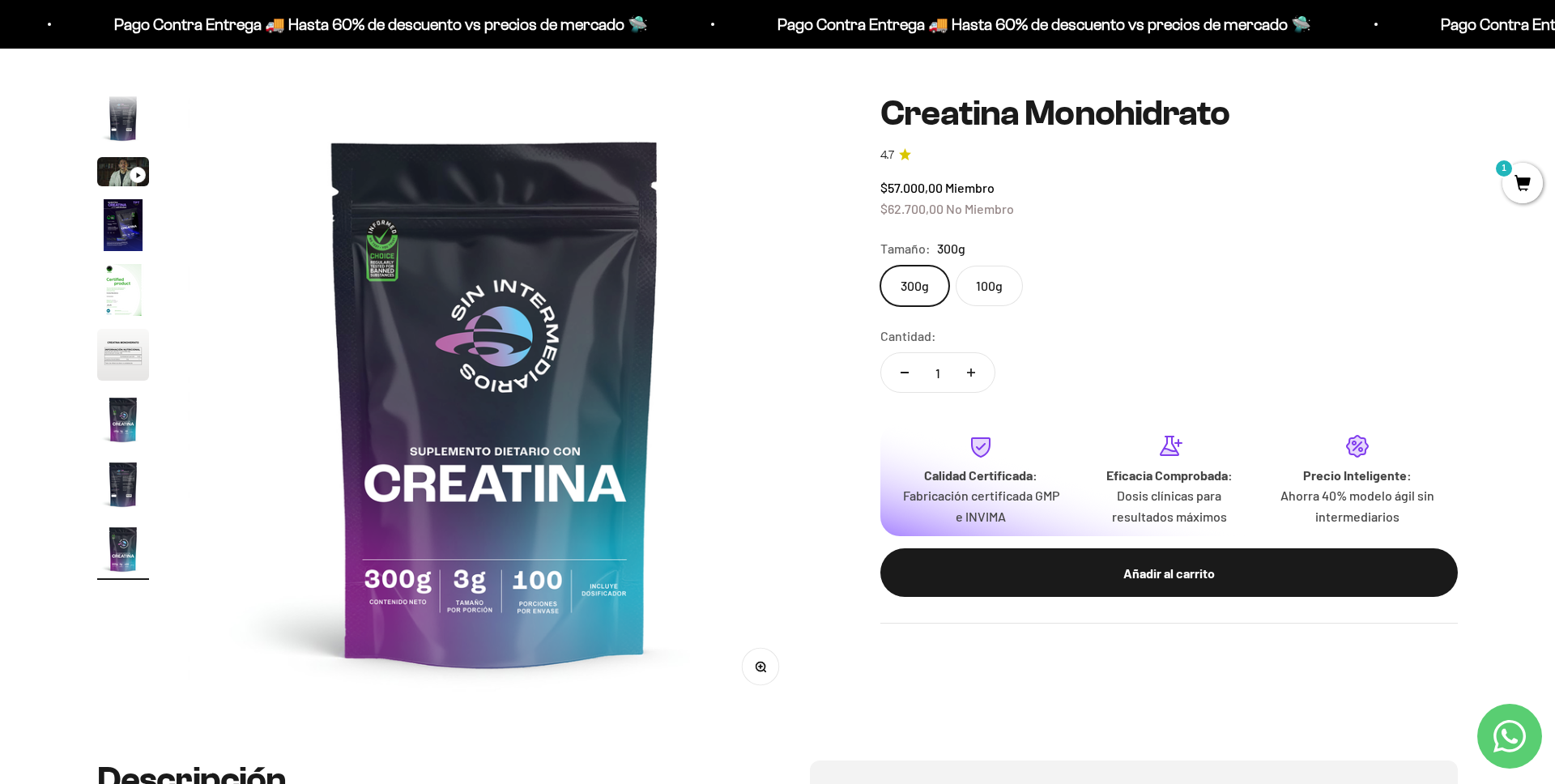
scroll to position [137, 0]
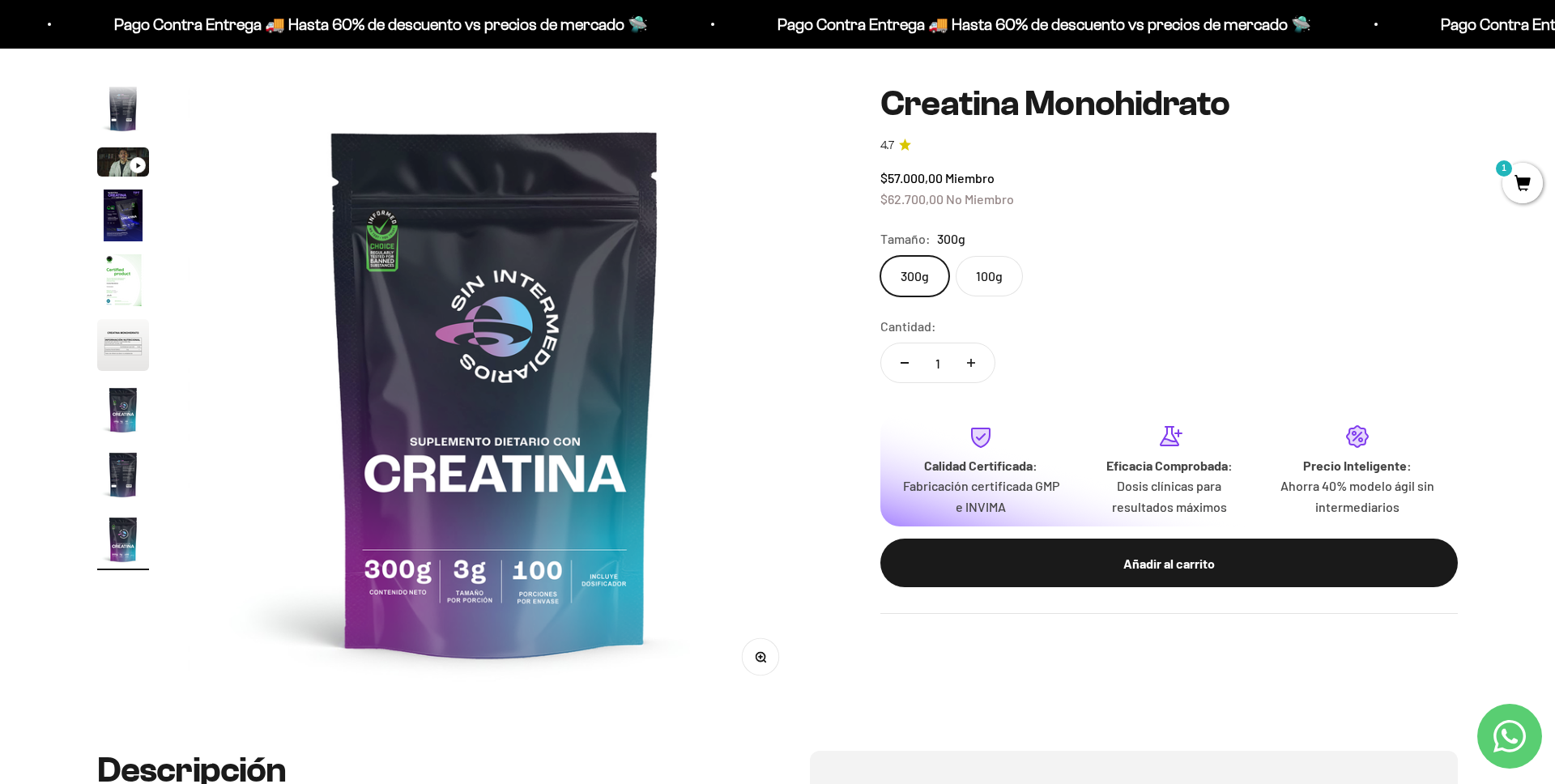
click at [986, 271] on label "100g" at bounding box center [989, 275] width 68 height 40
click at [880, 256] on input "100g" at bounding box center [879, 255] width 1 height 1
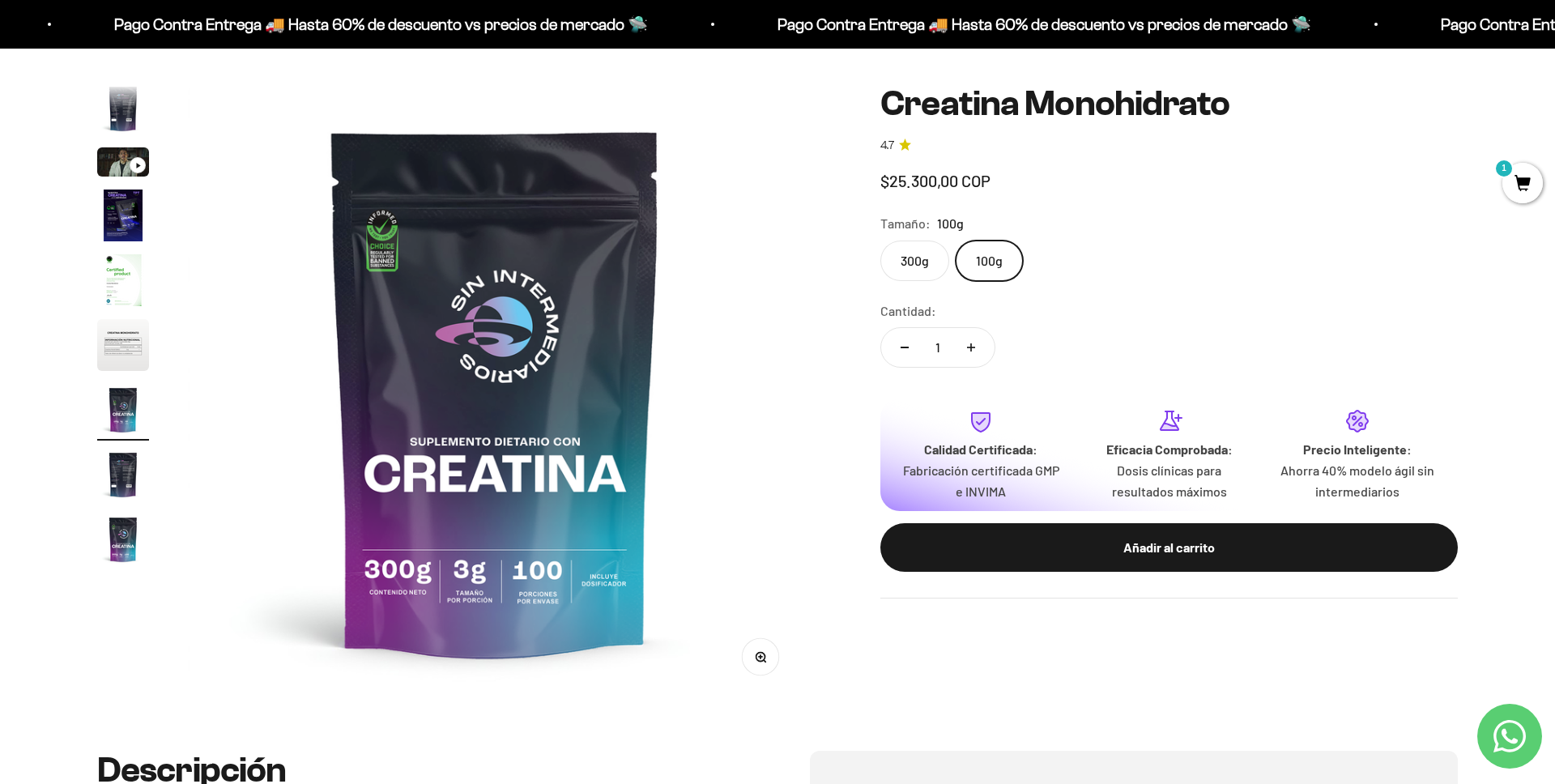
scroll to position [0, 3807]
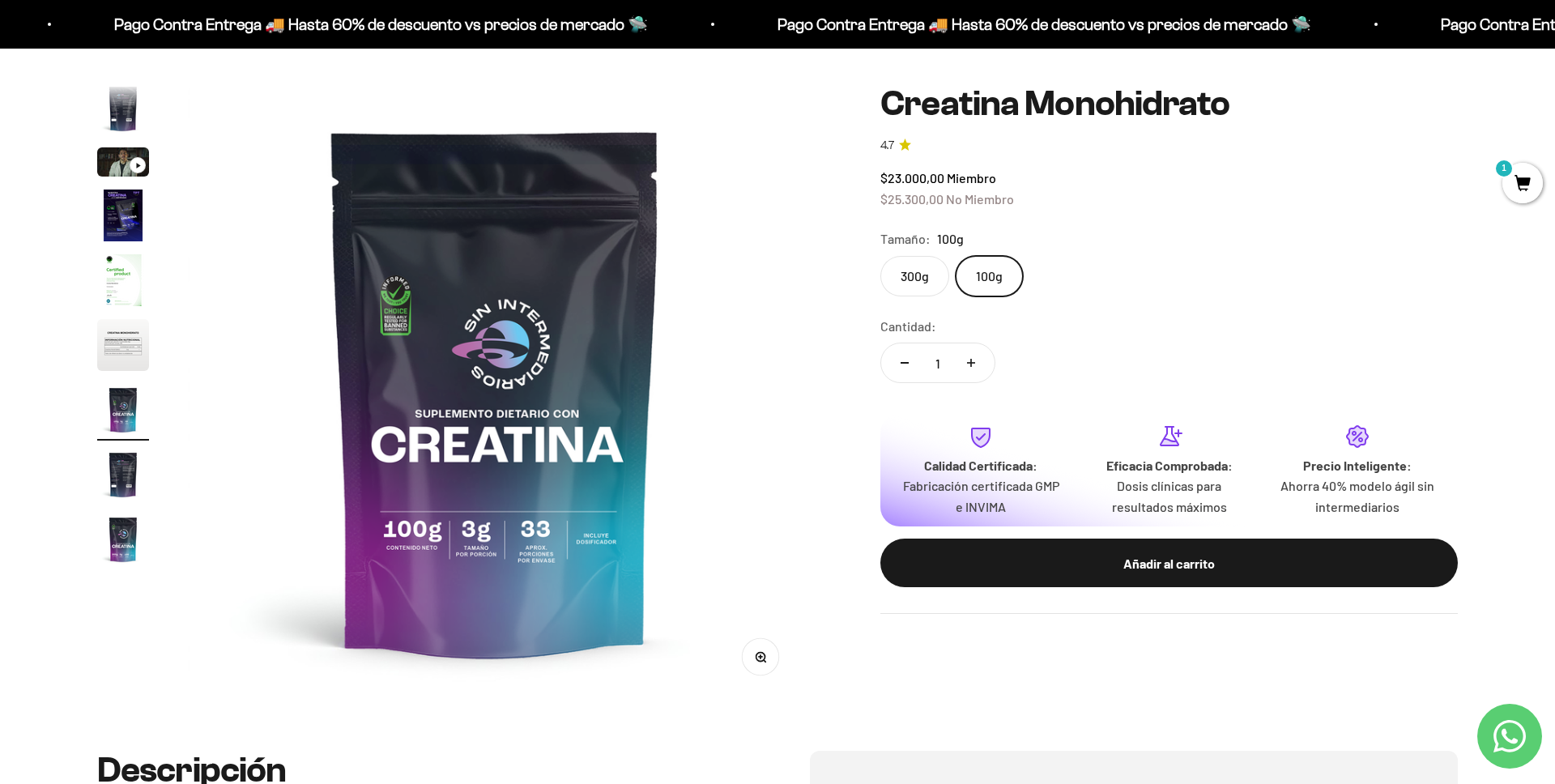
click at [931, 277] on label "300g" at bounding box center [915, 275] width 69 height 40
click at [880, 256] on input "300g" at bounding box center [879, 255] width 1 height 1
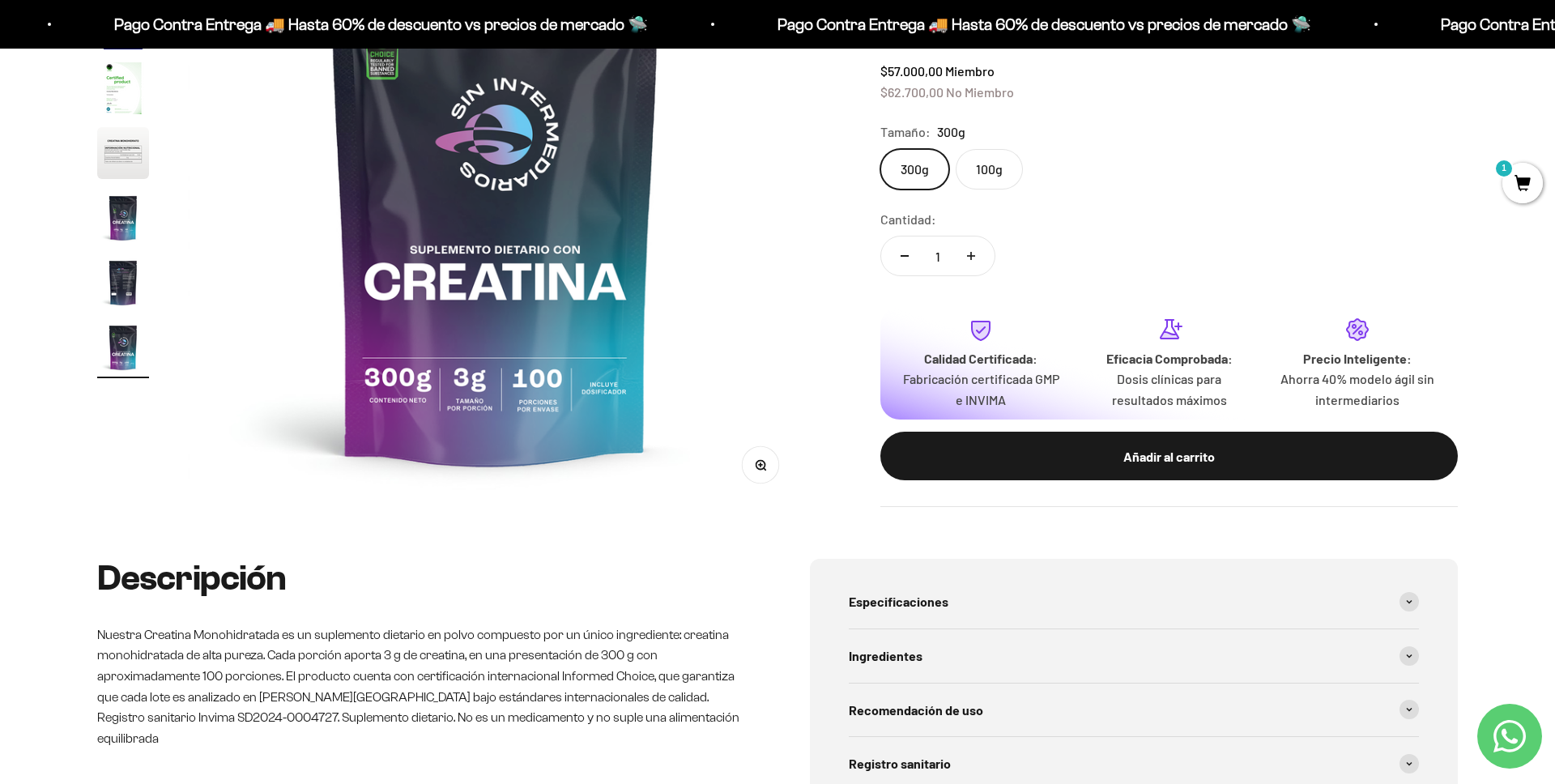
scroll to position [346, 0]
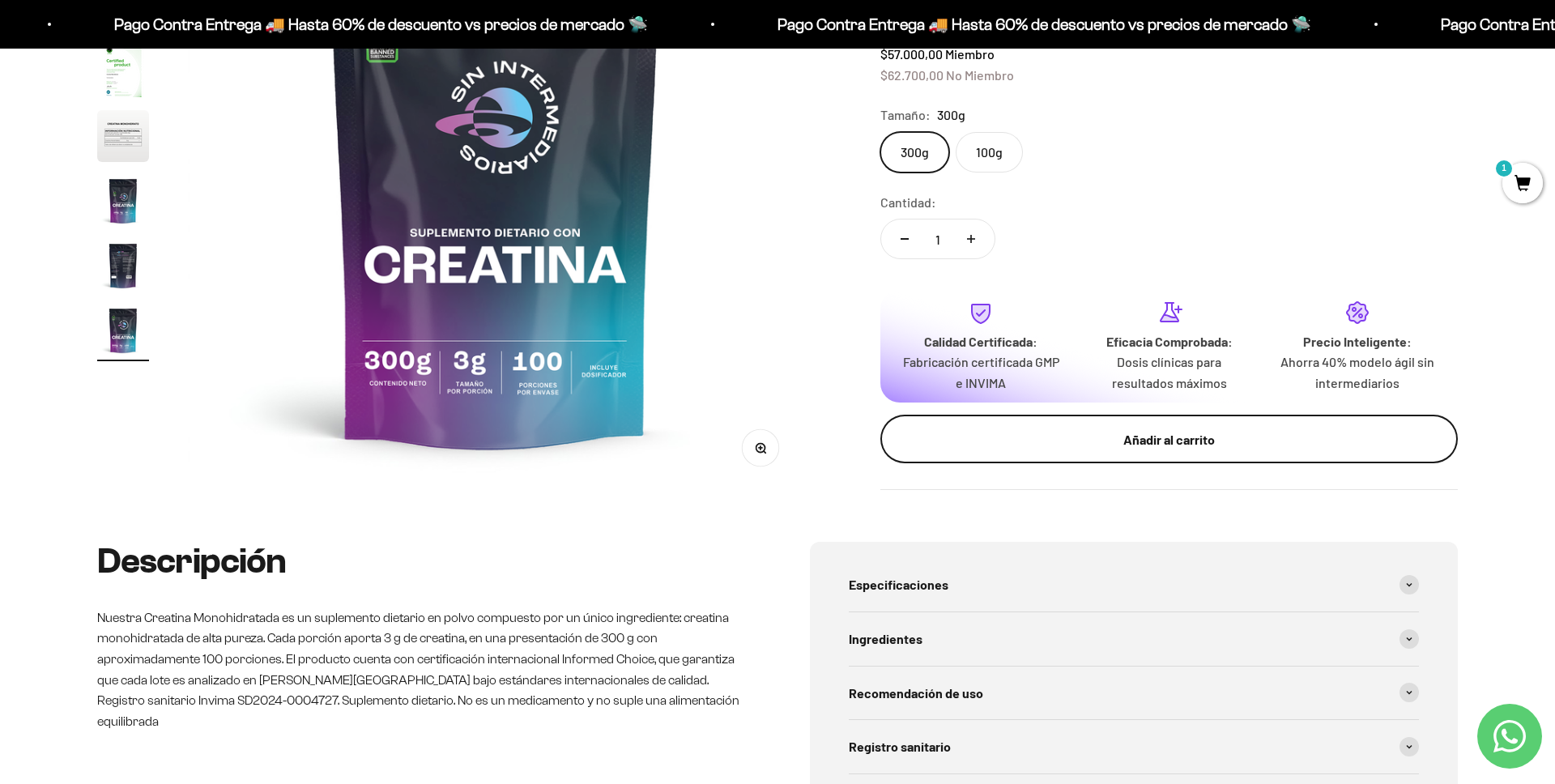
click at [1224, 440] on div "Añadir al carrito" at bounding box center [1169, 439] width 513 height 21
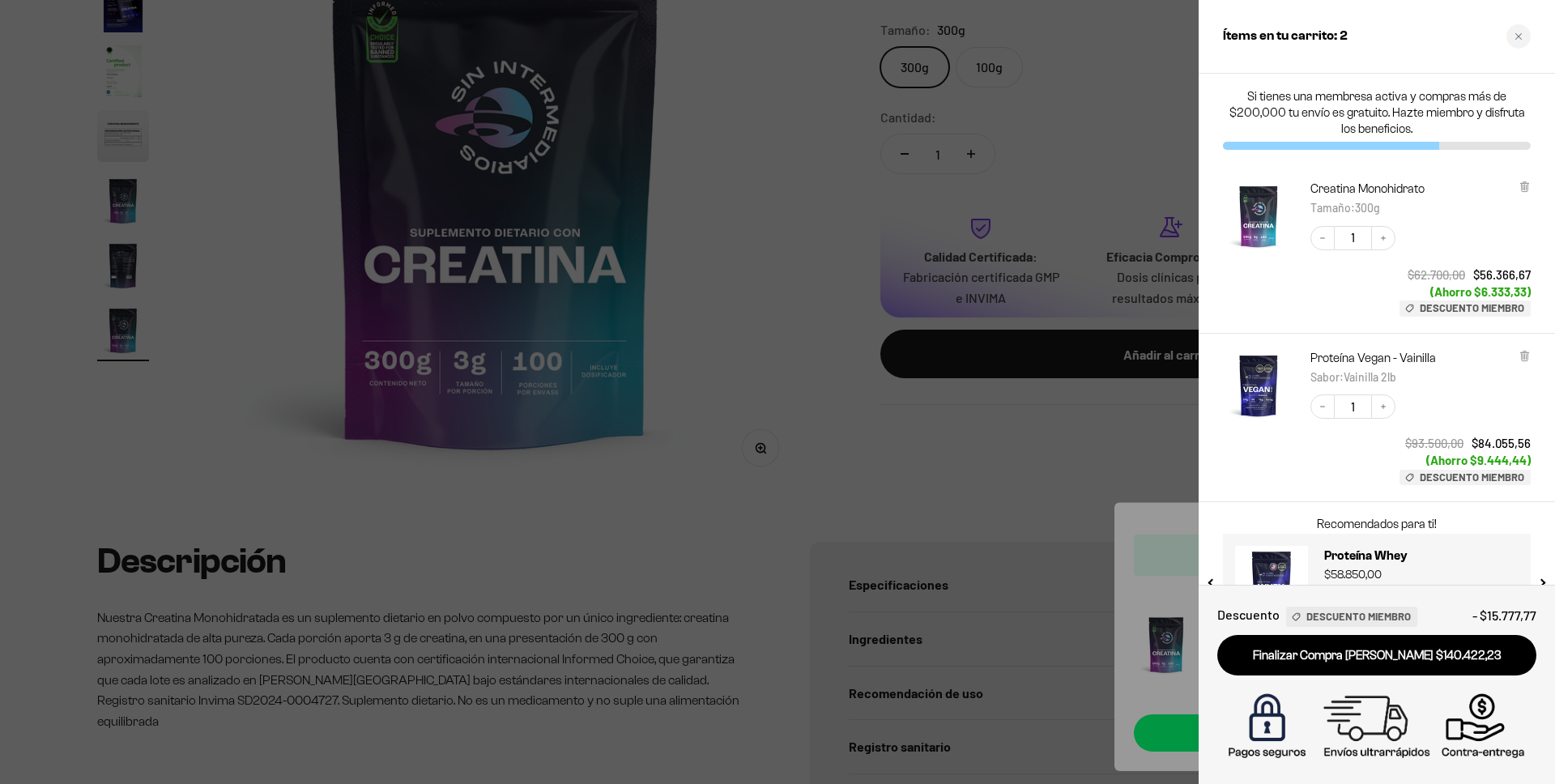
scroll to position [58, 0]
